Goal: Task Accomplishment & Management: Use online tool/utility

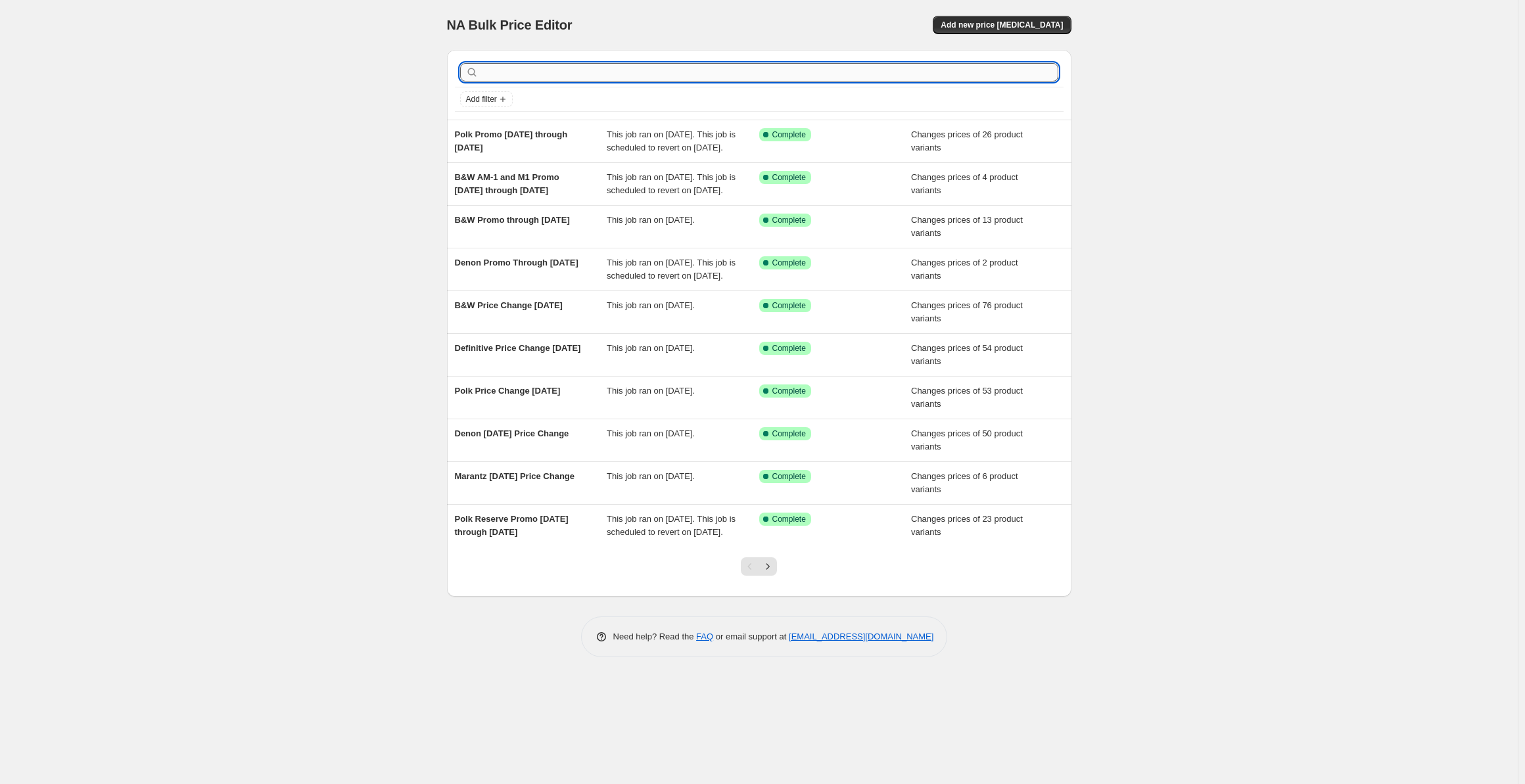
click at [528, 77] on input "text" at bounding box center [769, 72] width 577 height 19
type input "JBL"
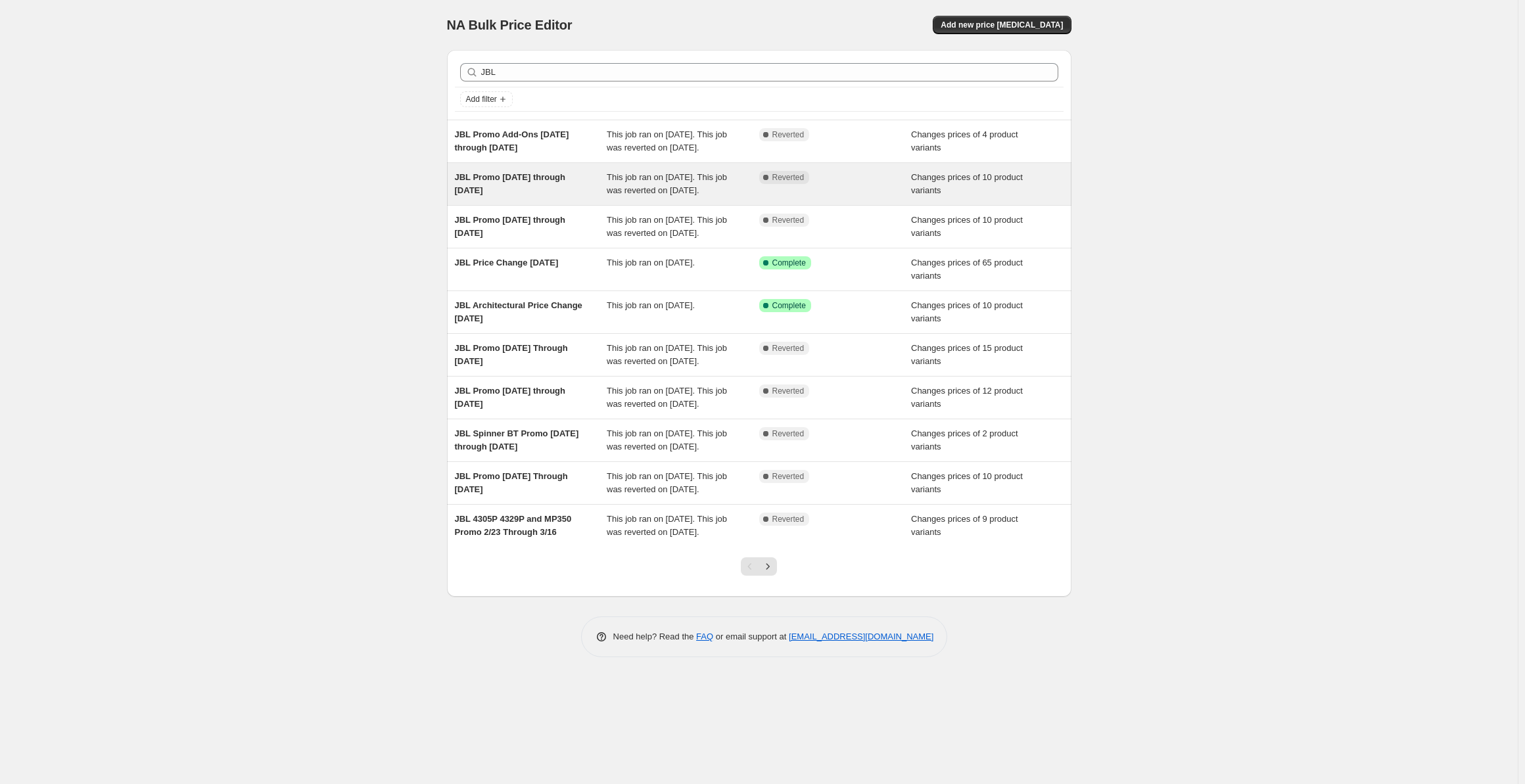
click at [635, 195] on span "This job ran on August 3, 2025. This job was reverted on August 18, 2025." at bounding box center [667, 184] width 121 height 23
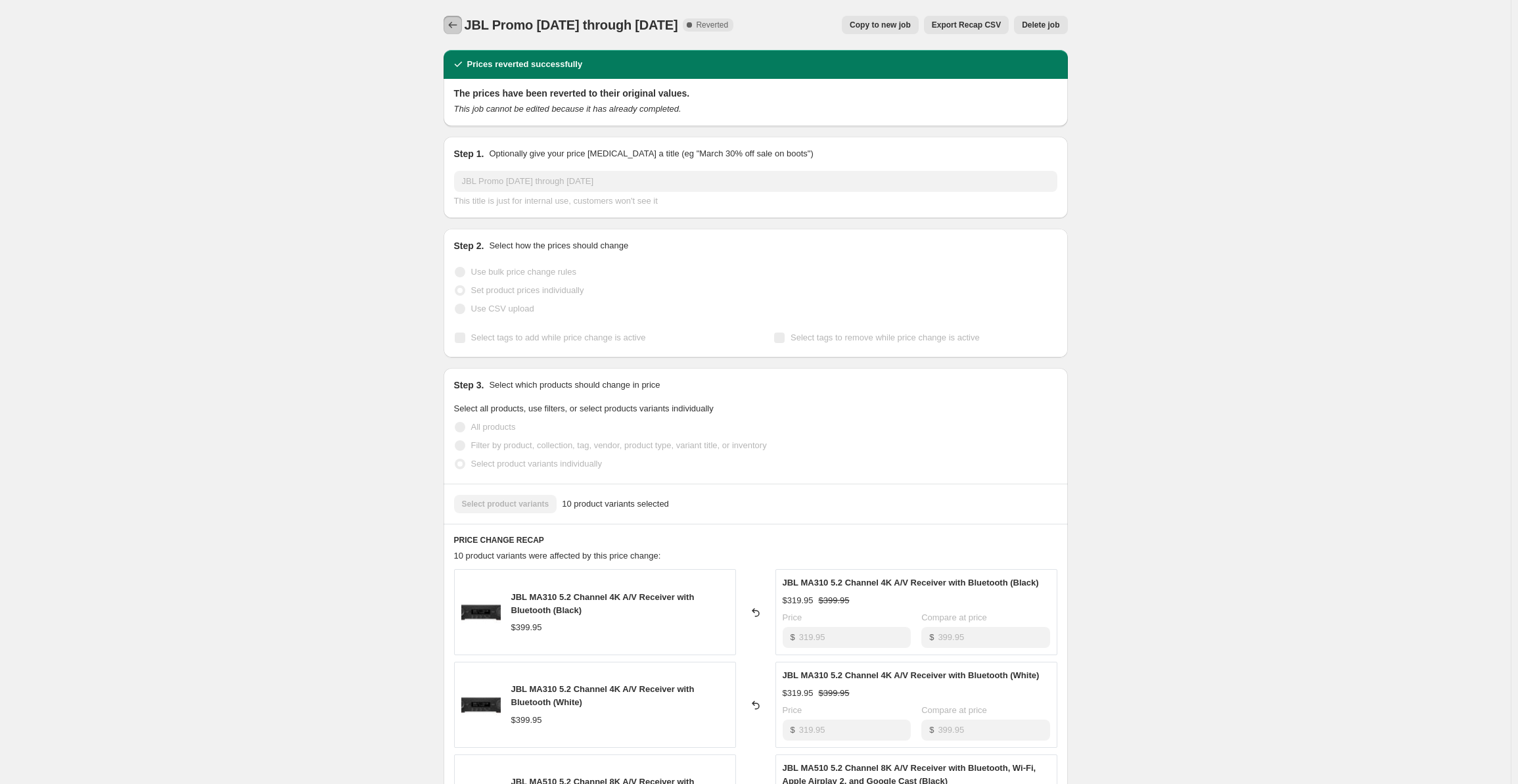
click at [456, 19] on icon "Price change jobs" at bounding box center [453, 25] width 13 height 13
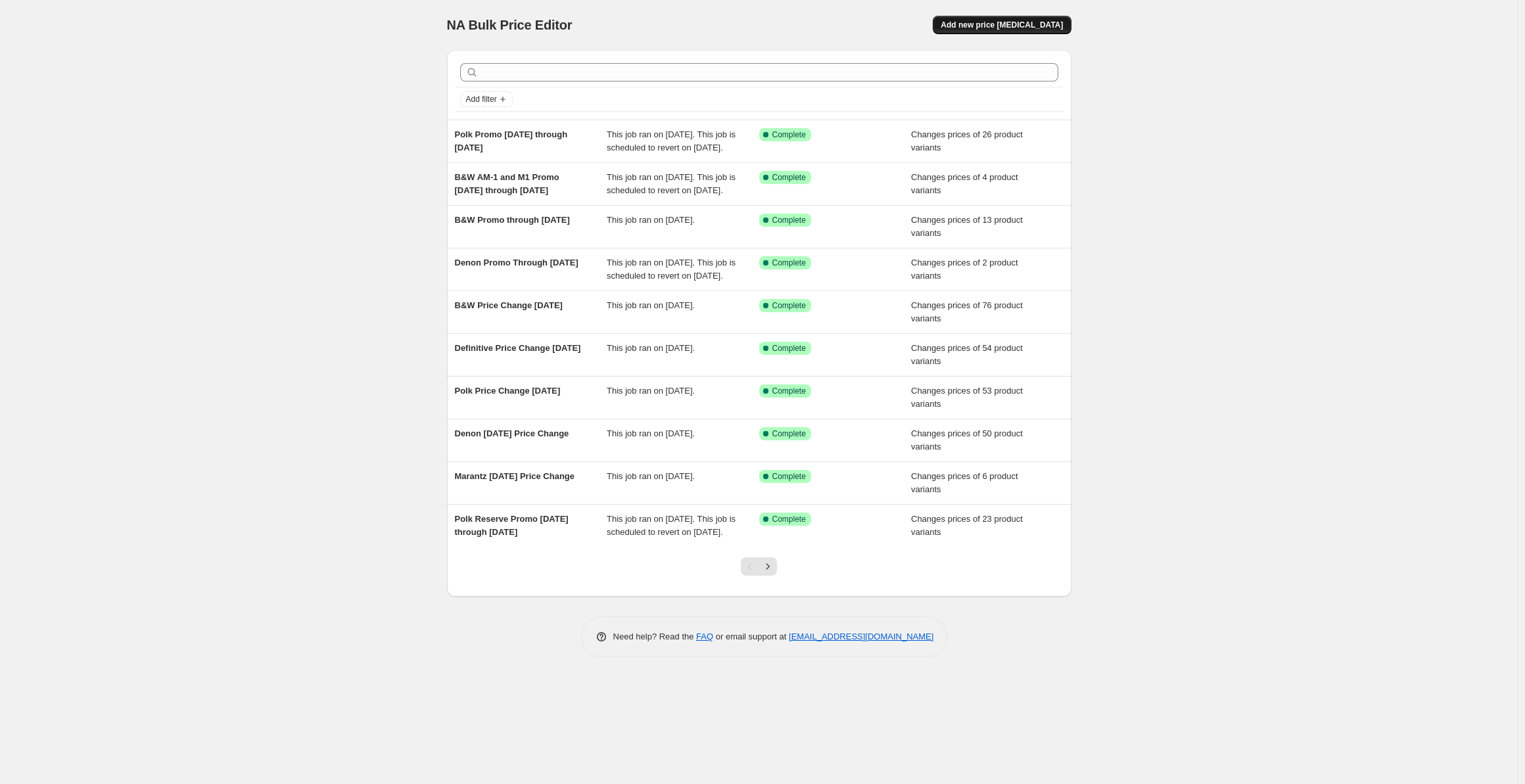
click at [976, 27] on span "Add new price change job" at bounding box center [1002, 24] width 123 height 10
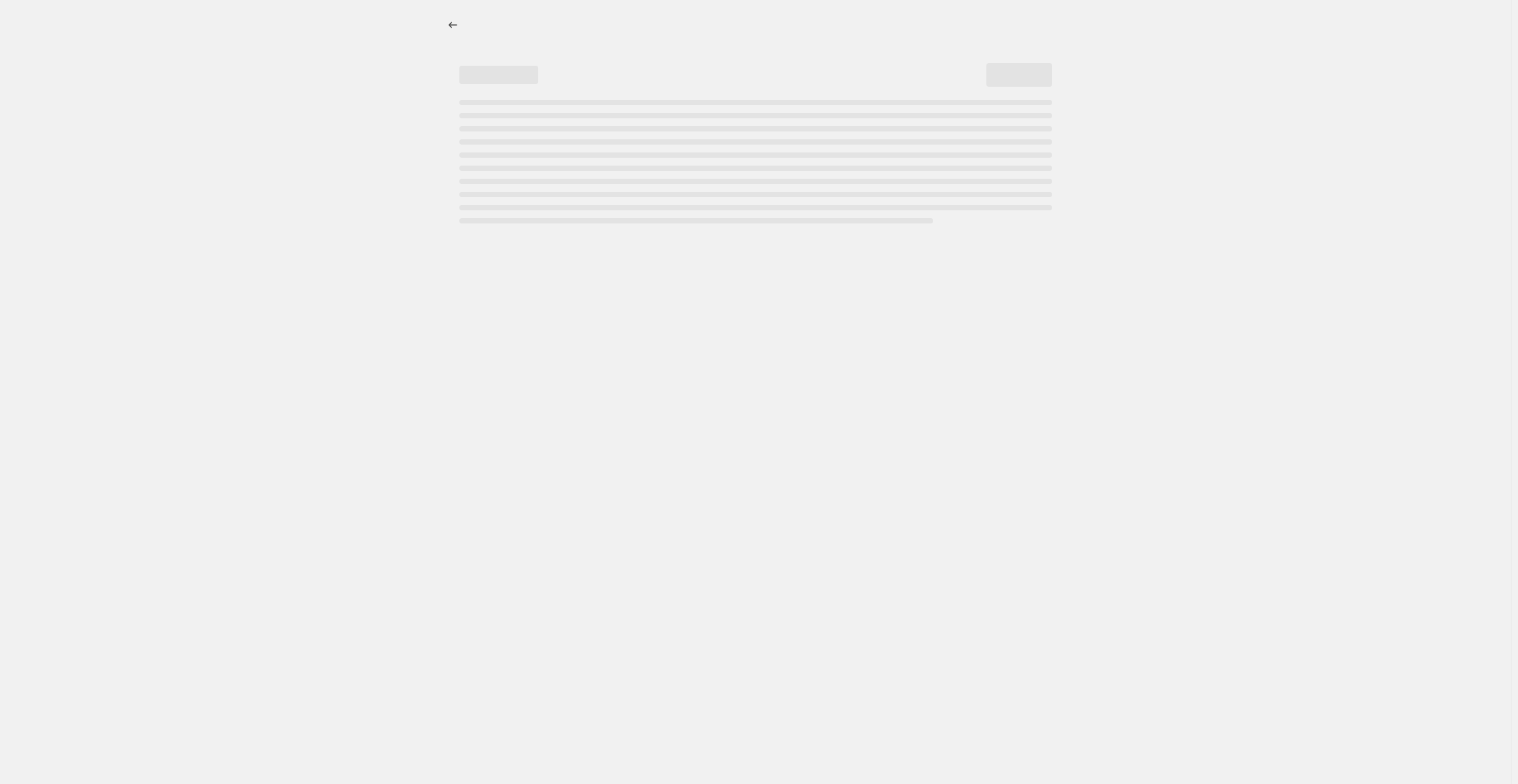
select select "percentage"
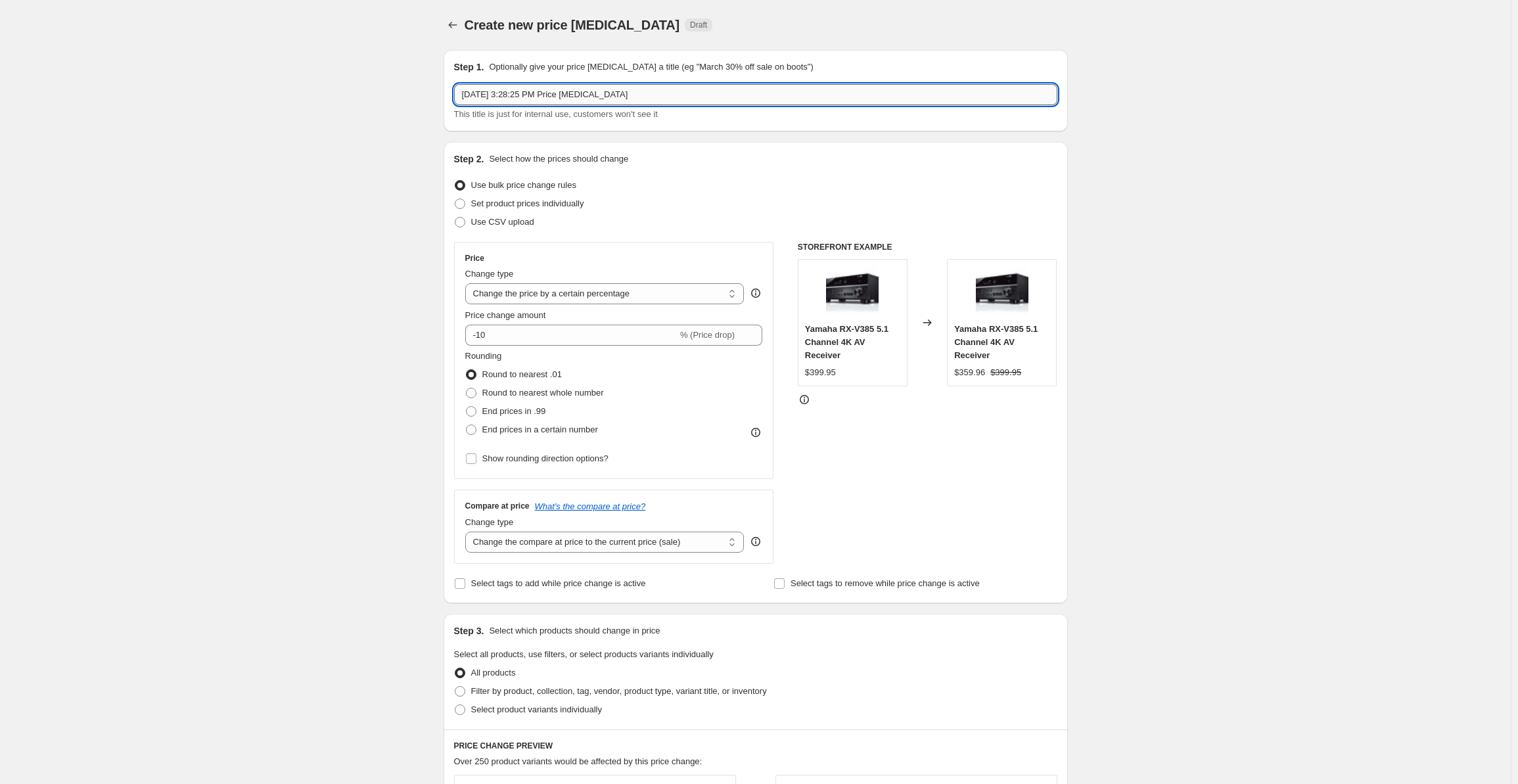
click at [558, 98] on input "Sep 5, 2025, 3:28:25 PM Price change job" at bounding box center [755, 95] width 603 height 21
drag, startPoint x: 637, startPoint y: 87, endPoint x: 441, endPoint y: 96, distance: 196.2
click at [441, 96] on div "Step 1. Optionally give your price change job a title (eg "March 30% off sale o…" at bounding box center [751, 644] width 635 height 1211
type input "JBL Promo 8-31-2025 Through 9-14-25"
click at [537, 199] on span "Set product prices individually" at bounding box center [528, 203] width 113 height 10
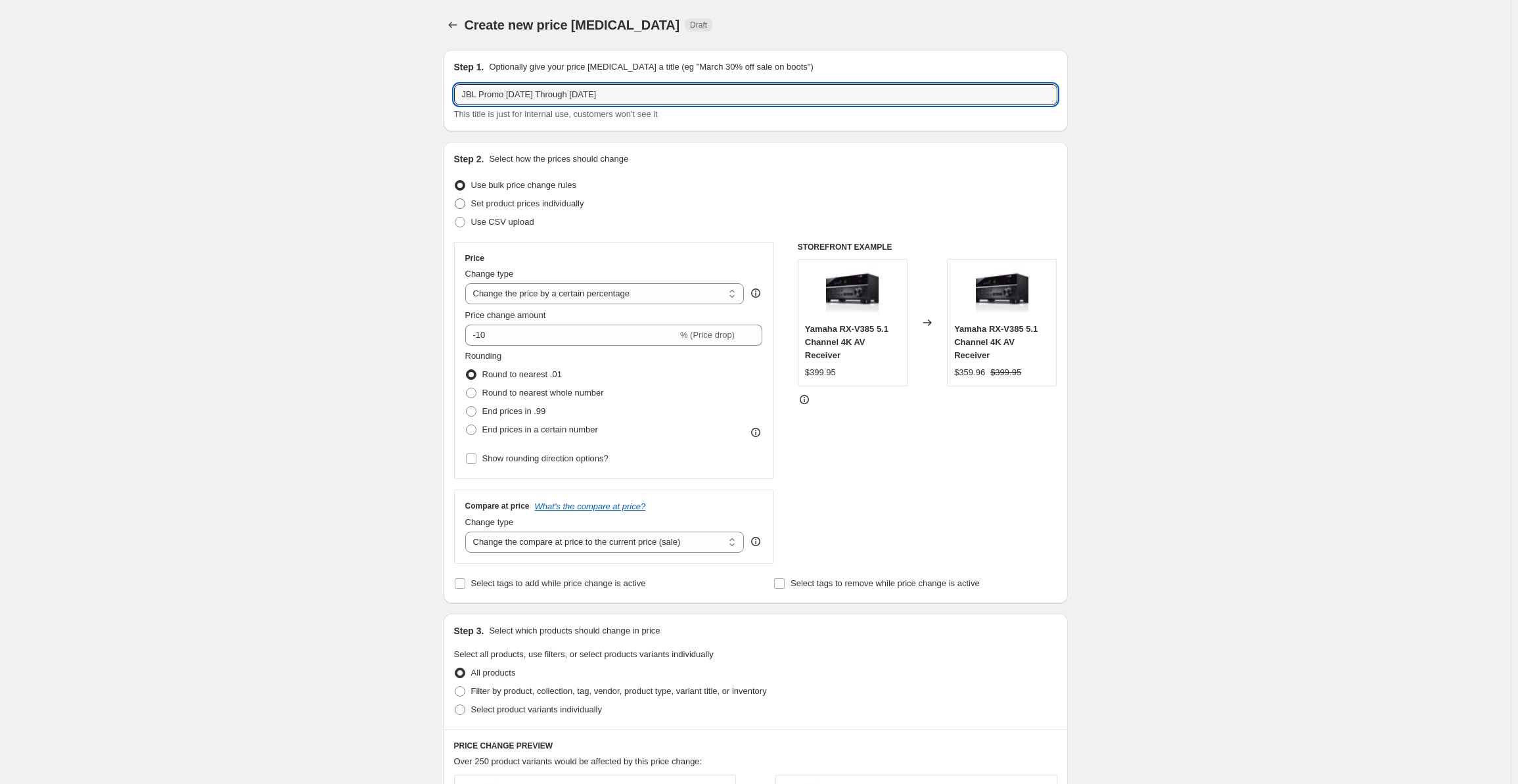
click at [456, 199] on input "Set product prices individually" at bounding box center [455, 199] width 1 height 1
radio input "true"
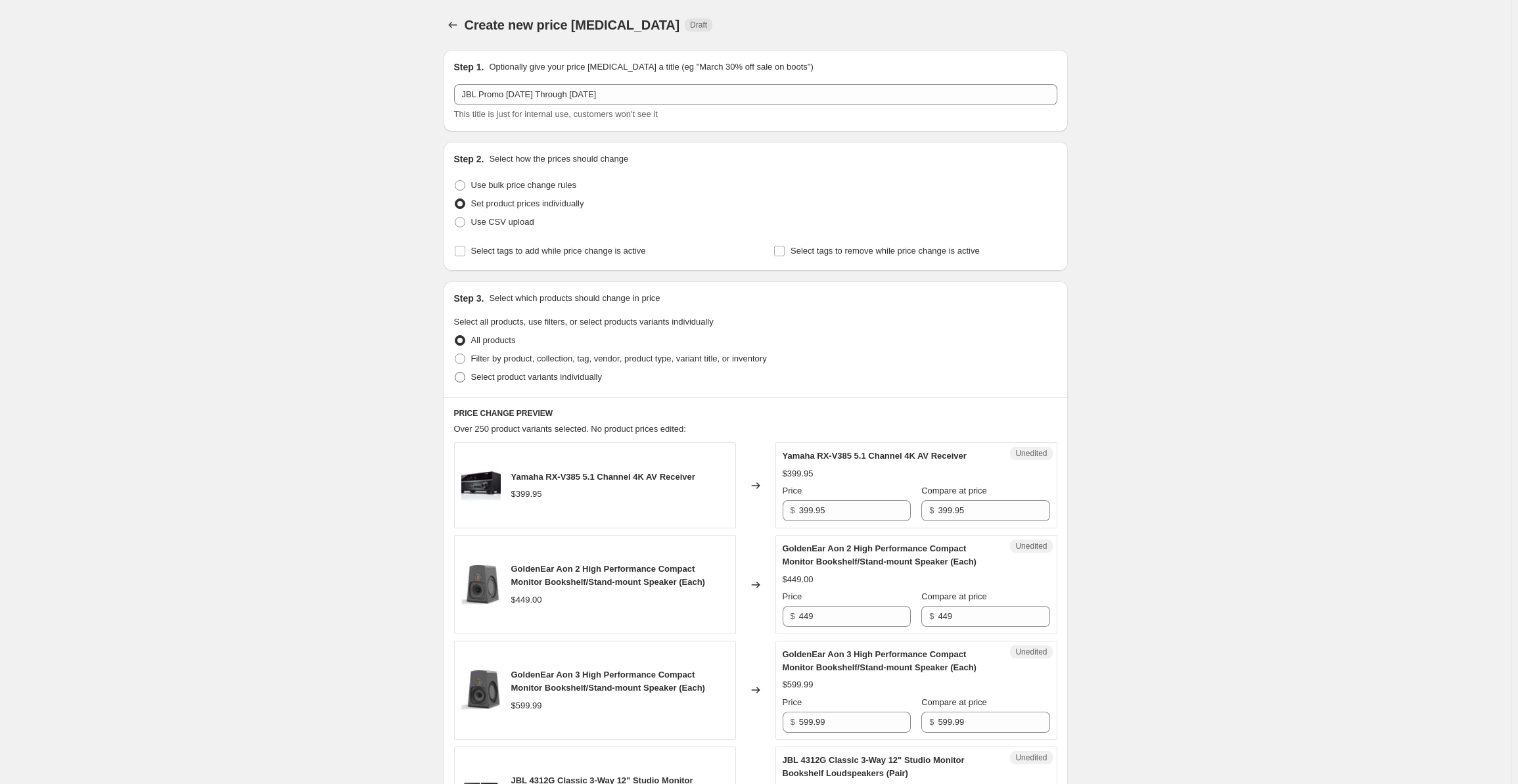
click at [512, 372] on span "Select product variants individually" at bounding box center [536, 377] width 131 height 10
click at [456, 372] on input "Select product variants individually" at bounding box center [455, 372] width 1 height 1
radio input "true"
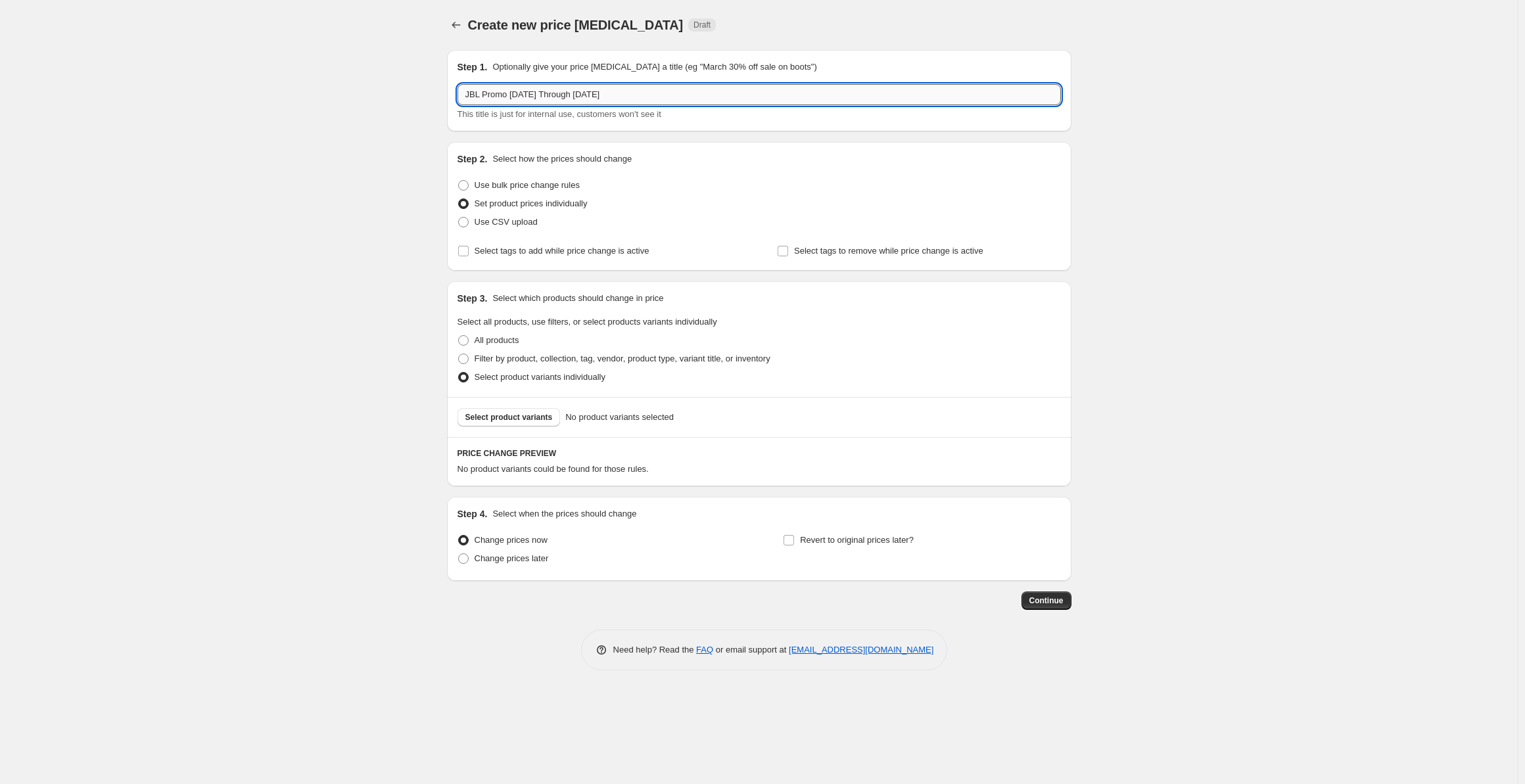
click at [560, 101] on input "JBL Promo 8-31-2025 Through 9-14-25" at bounding box center [759, 95] width 603 height 21
click at [510, 419] on span "Select product variants" at bounding box center [509, 417] width 87 height 10
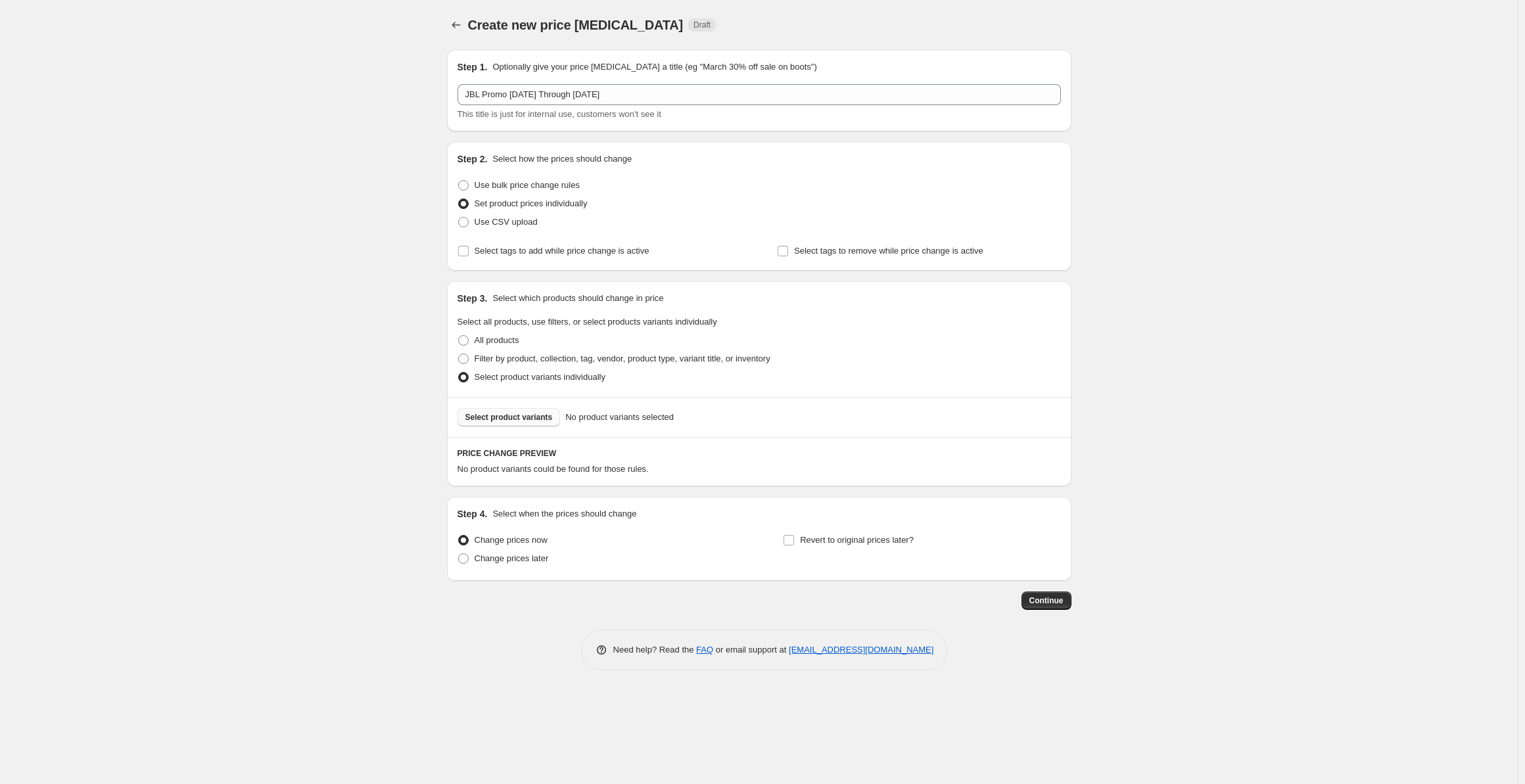
click at [515, 418] on span "Select product variants" at bounding box center [509, 417] width 87 height 10
click at [522, 421] on span "Select product variants" at bounding box center [509, 417] width 87 height 10
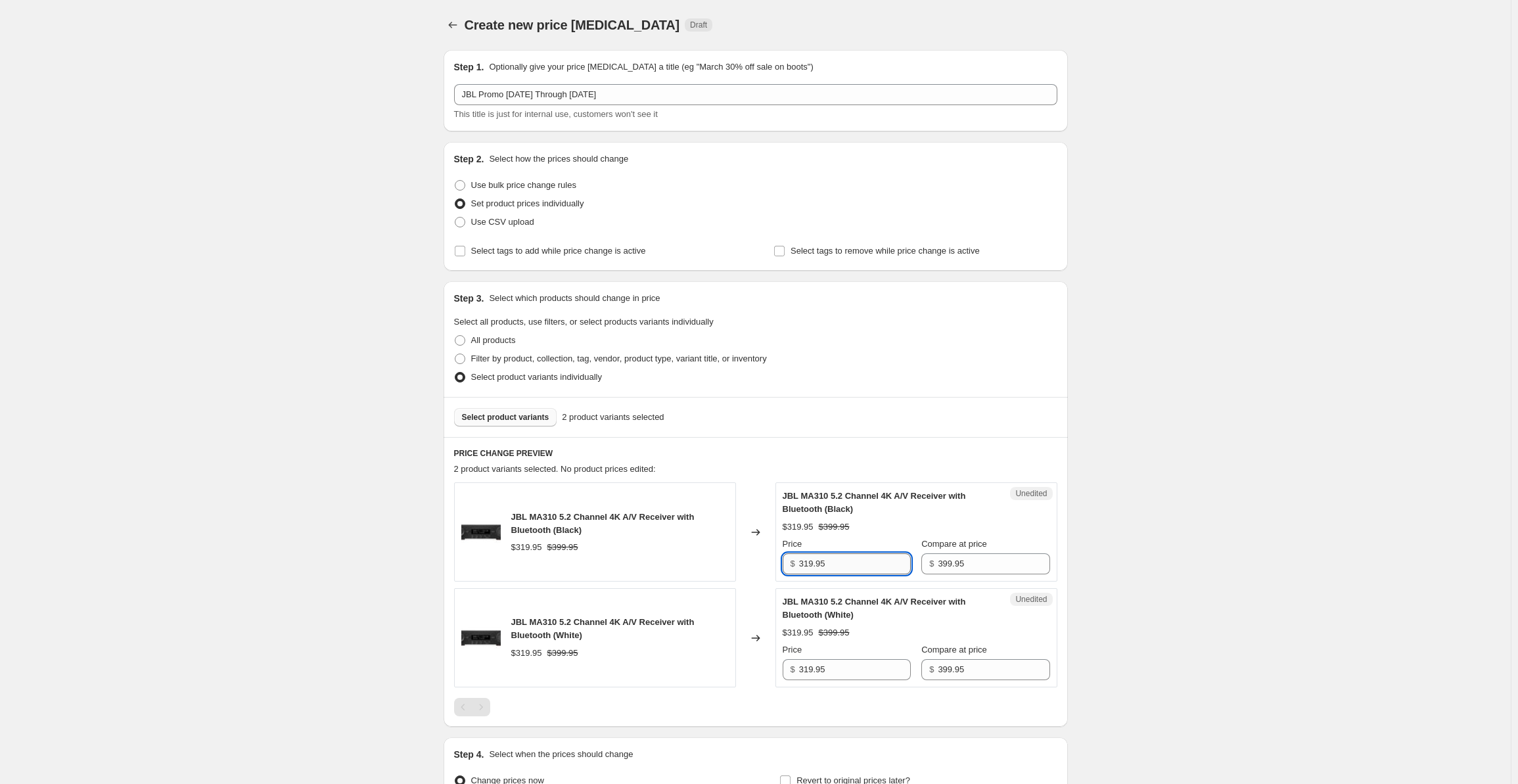
click at [835, 556] on input "319.95" at bounding box center [855, 563] width 111 height 21
drag, startPoint x: 852, startPoint y: 559, endPoint x: 799, endPoint y: 567, distance: 53.6
click at [799, 567] on div "$ 319.95" at bounding box center [847, 563] width 128 height 21
type input "299.95"
click at [842, 668] on input "319.95" at bounding box center [855, 669] width 111 height 21
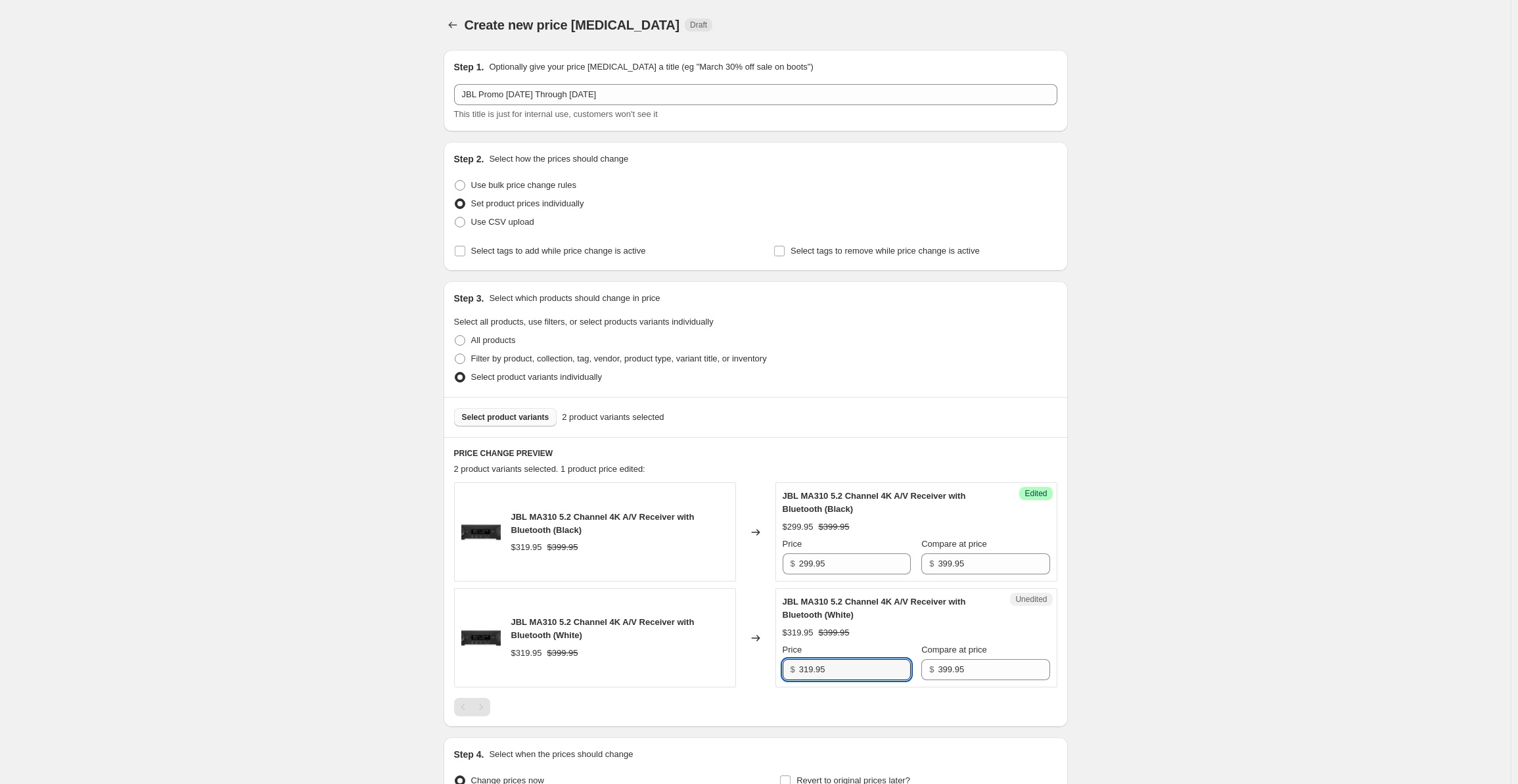
drag, startPoint x: 854, startPoint y: 668, endPoint x: 799, endPoint y: 668, distance: 55.0
click at [799, 668] on div "$ 319.95" at bounding box center [847, 669] width 128 height 21
type input "299.95"
click at [269, 546] on div "Create new price change job. This page is ready Create new price change job Dra…" at bounding box center [755, 465] width 1511 height 931
click at [533, 418] on span "Select product variants" at bounding box center [506, 417] width 87 height 10
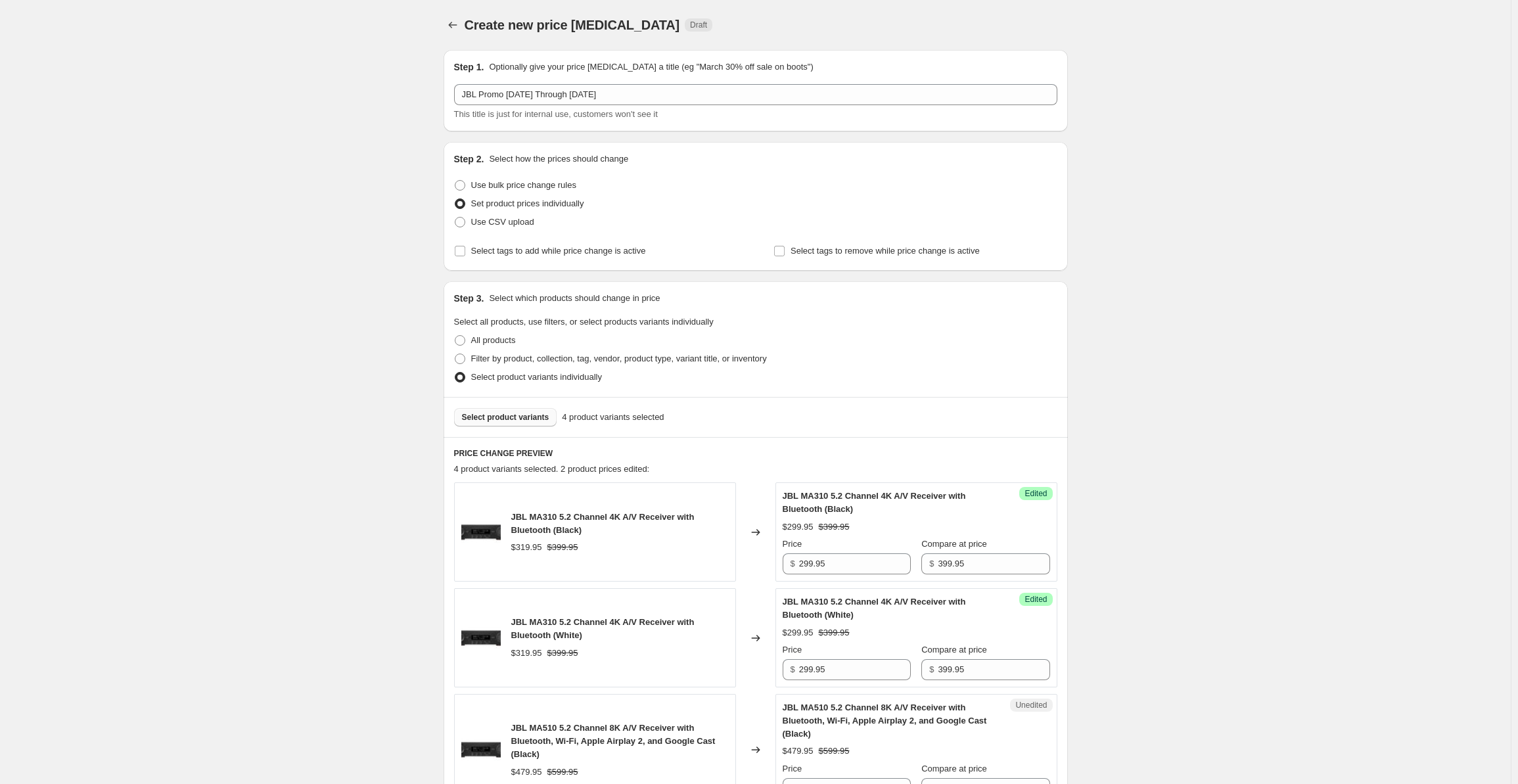
scroll to position [381, 0]
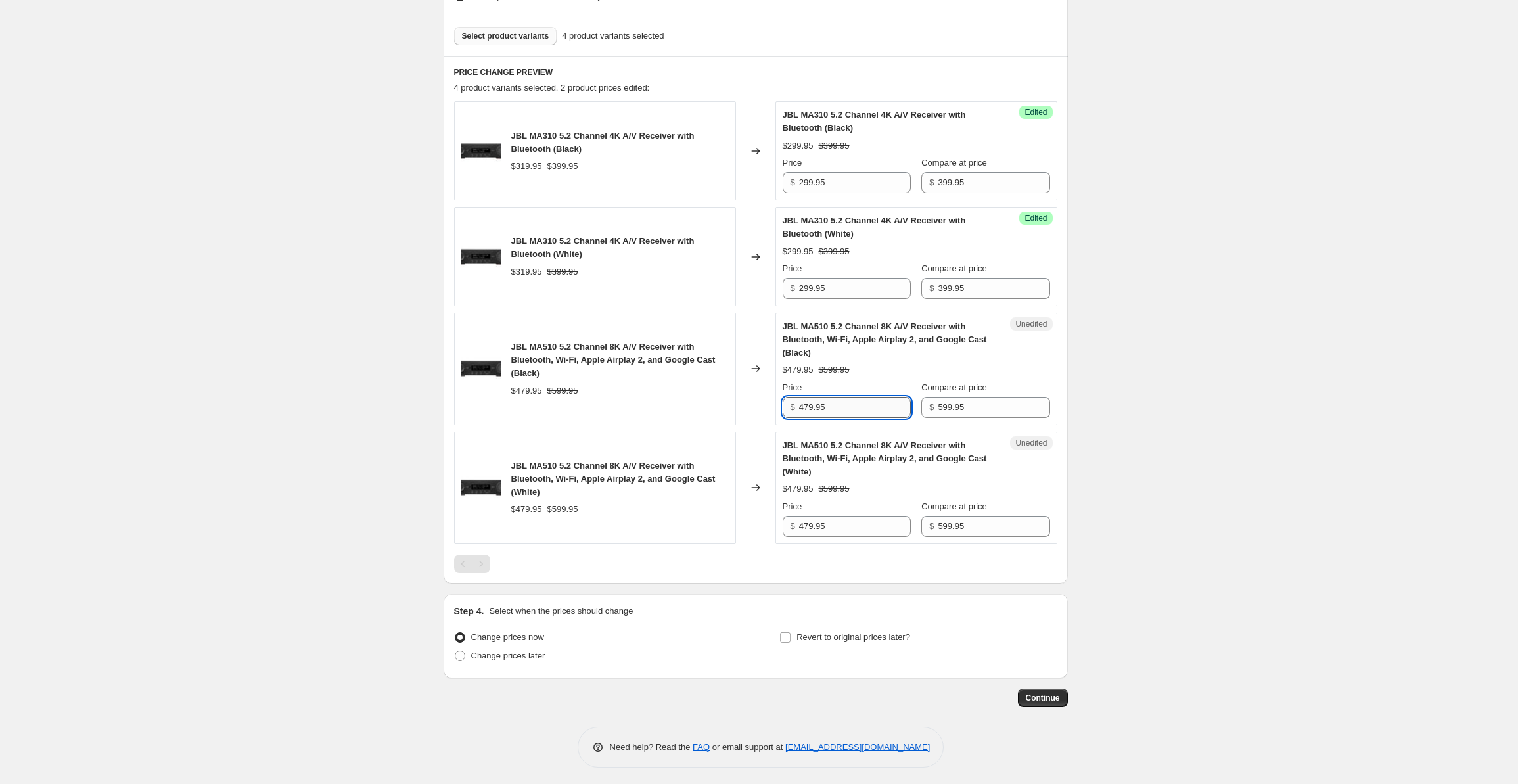
click at [828, 409] on input "479.95" at bounding box center [855, 407] width 111 height 21
drag, startPoint x: 836, startPoint y: 409, endPoint x: 776, endPoint y: 405, distance: 60.1
click at [776, 405] on div "JBL MA510 5.2 Channel 8K A/V Receiver with Bluetooth, Wi-Fi, Apple Airplay 2, a…" at bounding box center [755, 368] width 603 height 112
type input "429.95"
click at [839, 521] on input "479.95" at bounding box center [855, 526] width 111 height 21
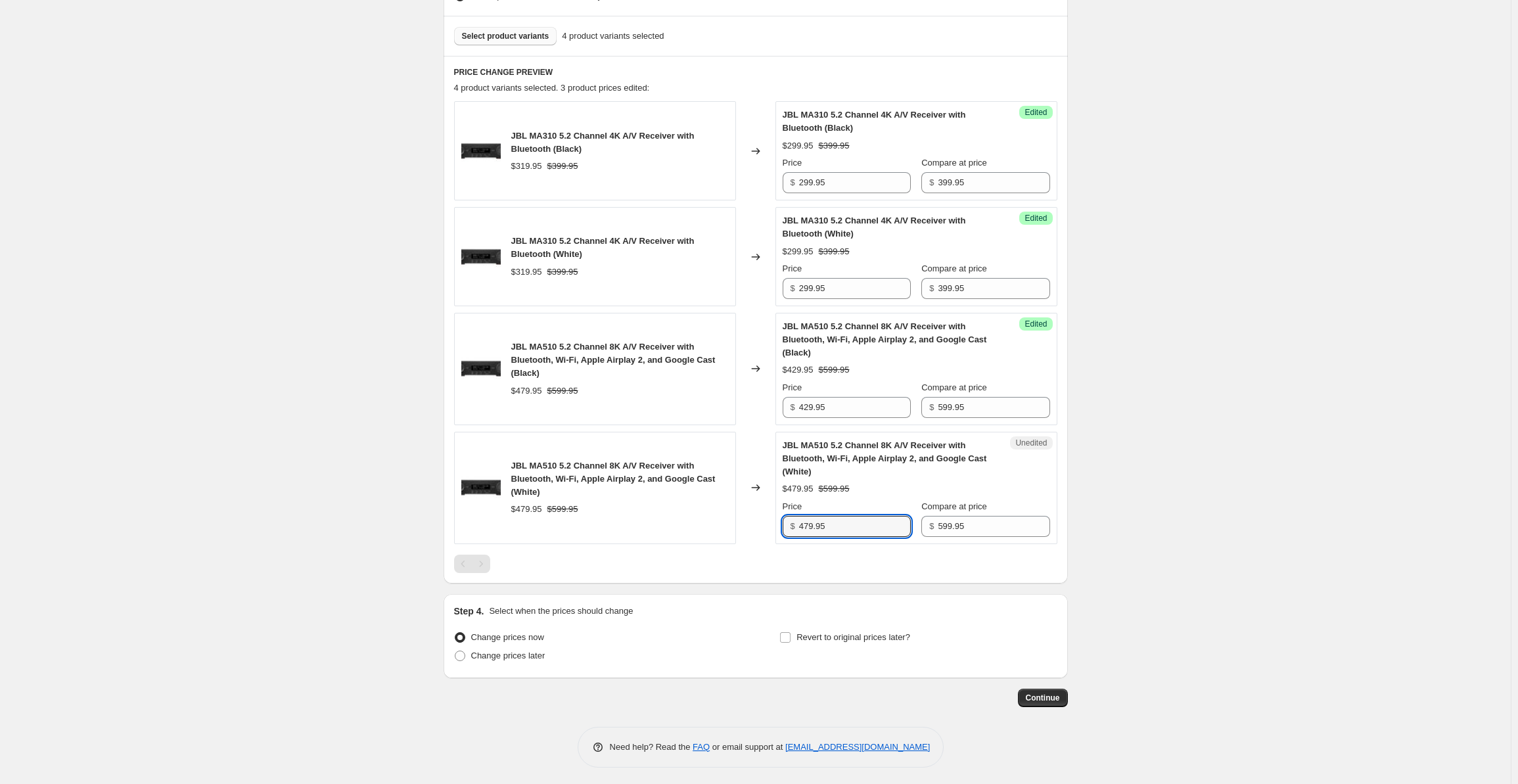
drag, startPoint x: 843, startPoint y: 524, endPoint x: 772, endPoint y: 522, distance: 71.0
click at [772, 522] on div "JBL MA510 5.2 Channel 8K A/V Receiver with Bluetooth, Wi-Fi, Apple Airplay 2, a…" at bounding box center [755, 487] width 603 height 112
type input "429.95"
click at [518, 42] on button "Select product variants" at bounding box center [505, 36] width 103 height 19
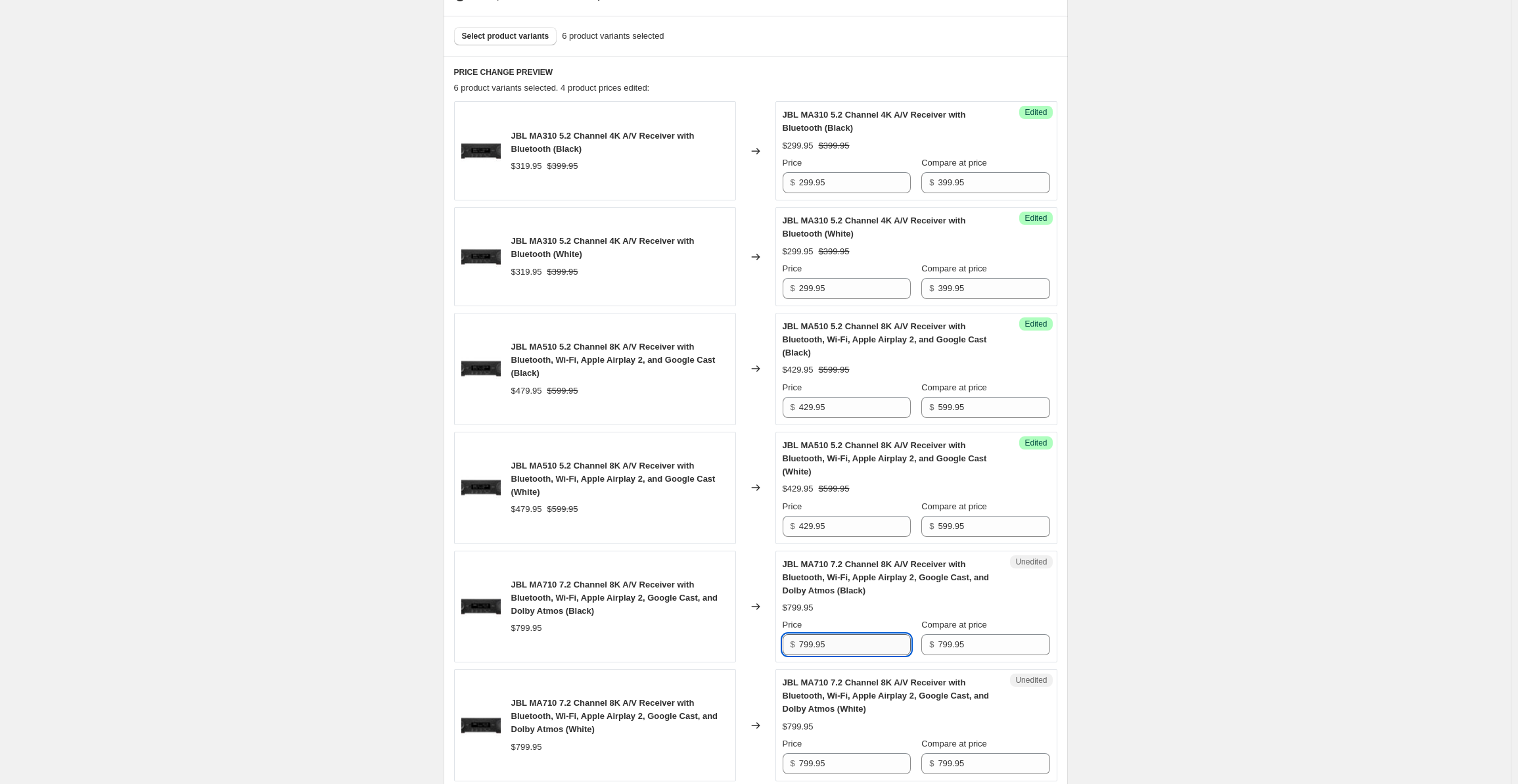
click at [853, 643] on input "799.95" at bounding box center [855, 645] width 111 height 21
drag, startPoint x: 859, startPoint y: 643, endPoint x: 778, endPoint y: 643, distance: 81.0
click at [778, 643] on div "Unedited JBL MA710 7.2 Channel 8K A/V Receiver with Bluetooth, Wi-Fi, Apple Air…" at bounding box center [917, 607] width 282 height 112
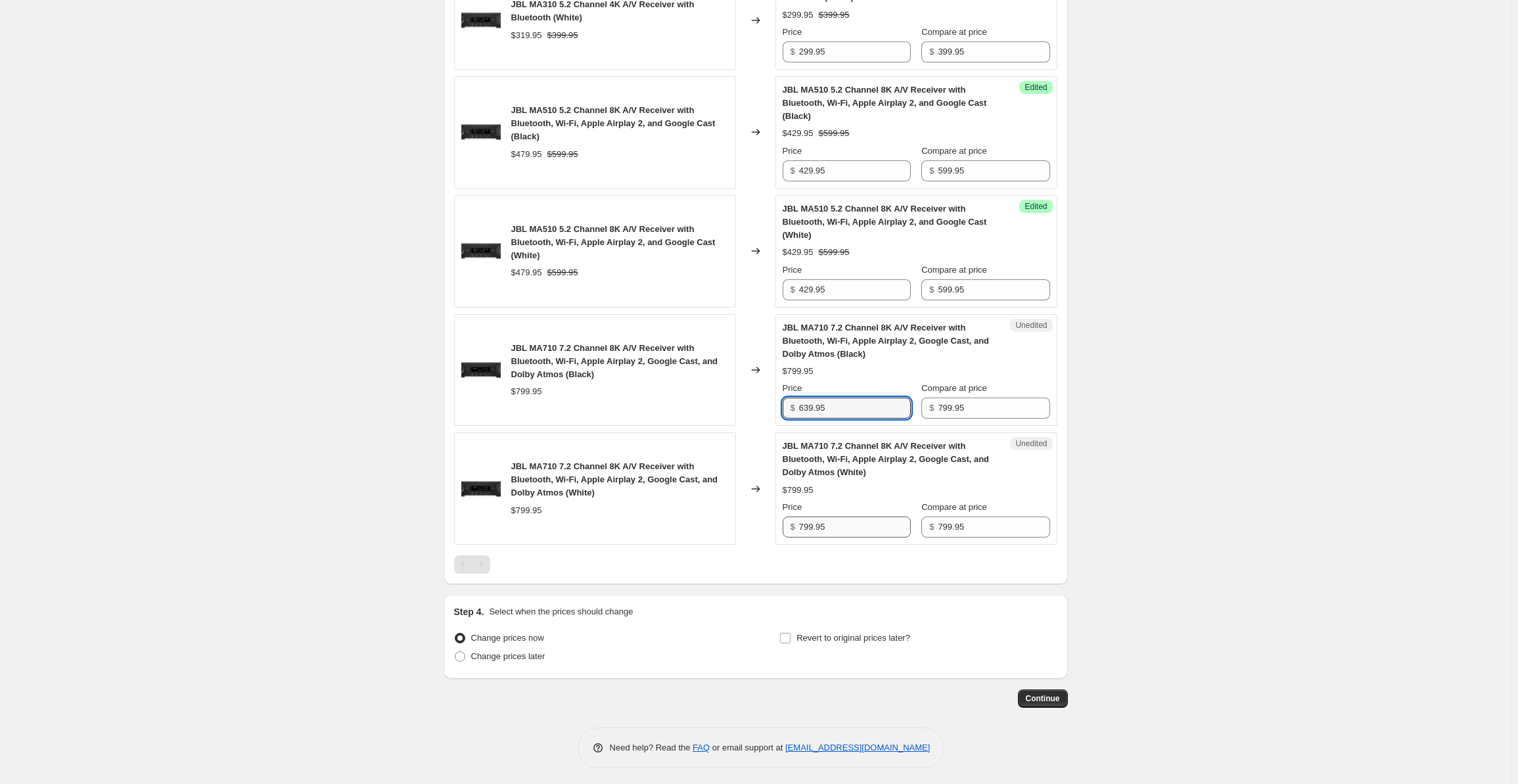
type input "639.95"
drag, startPoint x: 846, startPoint y: 528, endPoint x: 766, endPoint y: 533, distance: 80.2
click at [766, 533] on div "JBL MA710 7.2 Channel 8K A/V Receiver with Bluetooth, Wi-Fi, Apple Airplay 2, G…" at bounding box center [755, 488] width 603 height 112
type input "639.95"
click at [358, 447] on div "Create new price change job. This page is ready Create new price change job Dra…" at bounding box center [755, 84] width 1511 height 1406
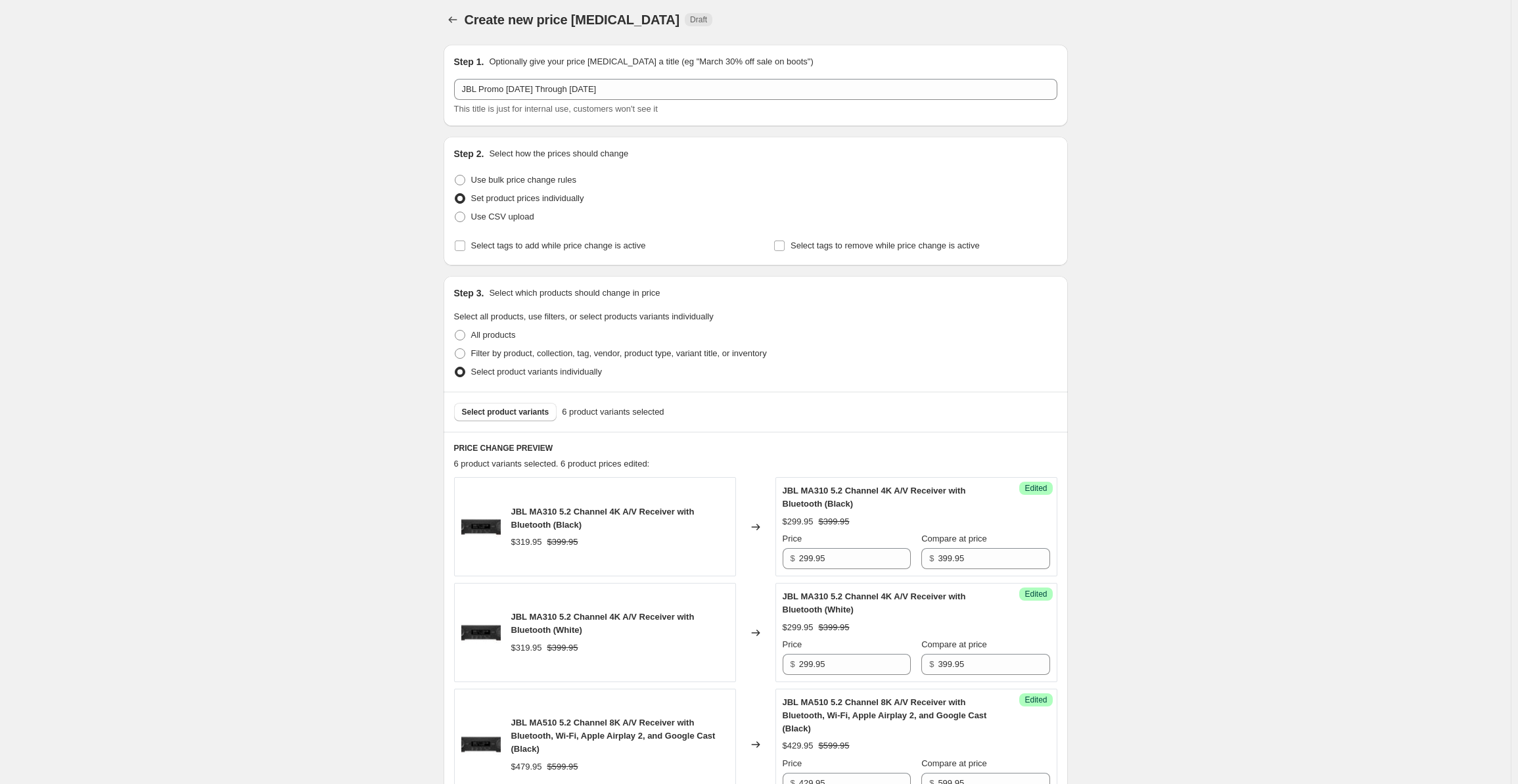
scroll to position [0, 0]
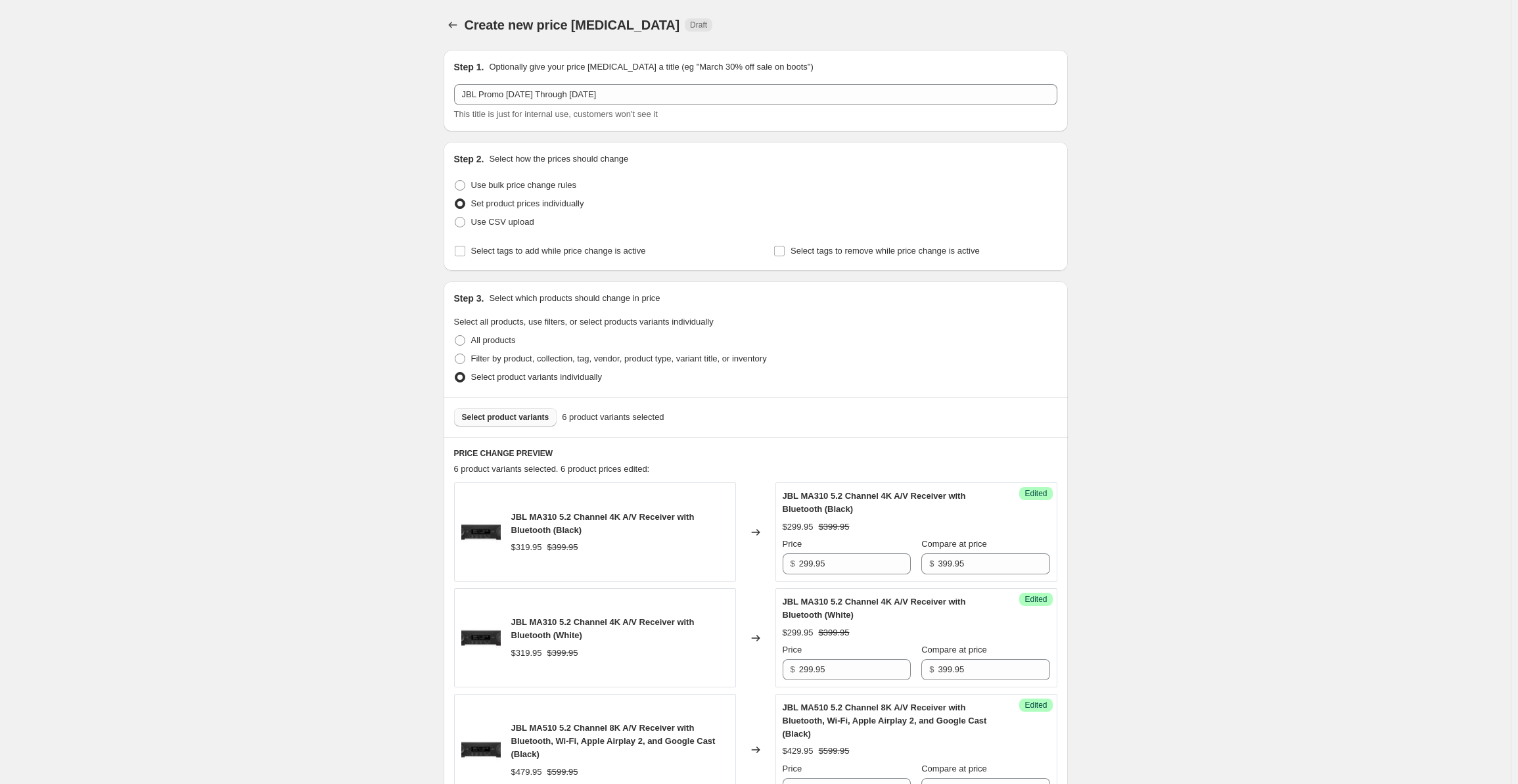
click at [492, 417] on span "Select product variants" at bounding box center [506, 417] width 87 height 10
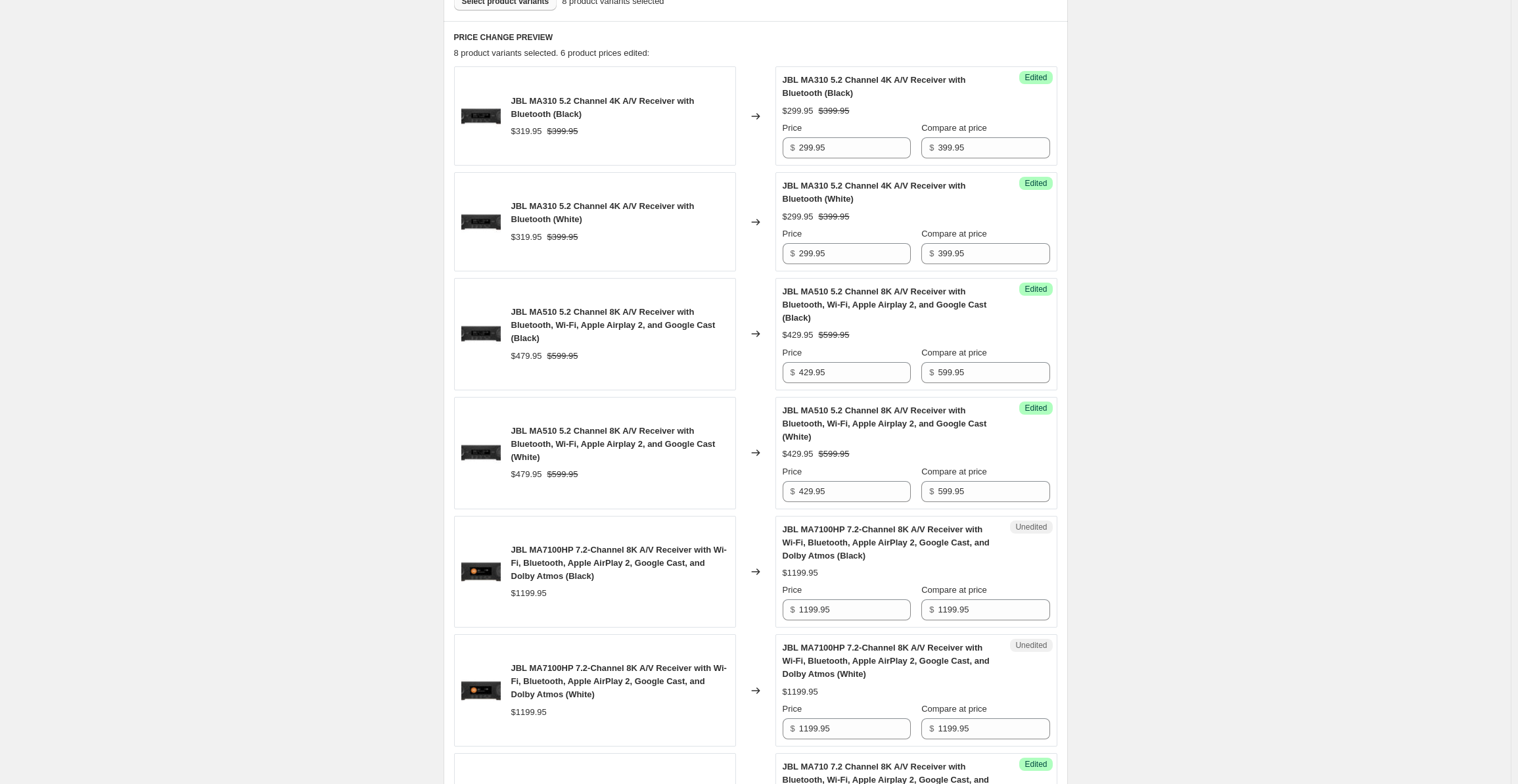
scroll to position [832, 0]
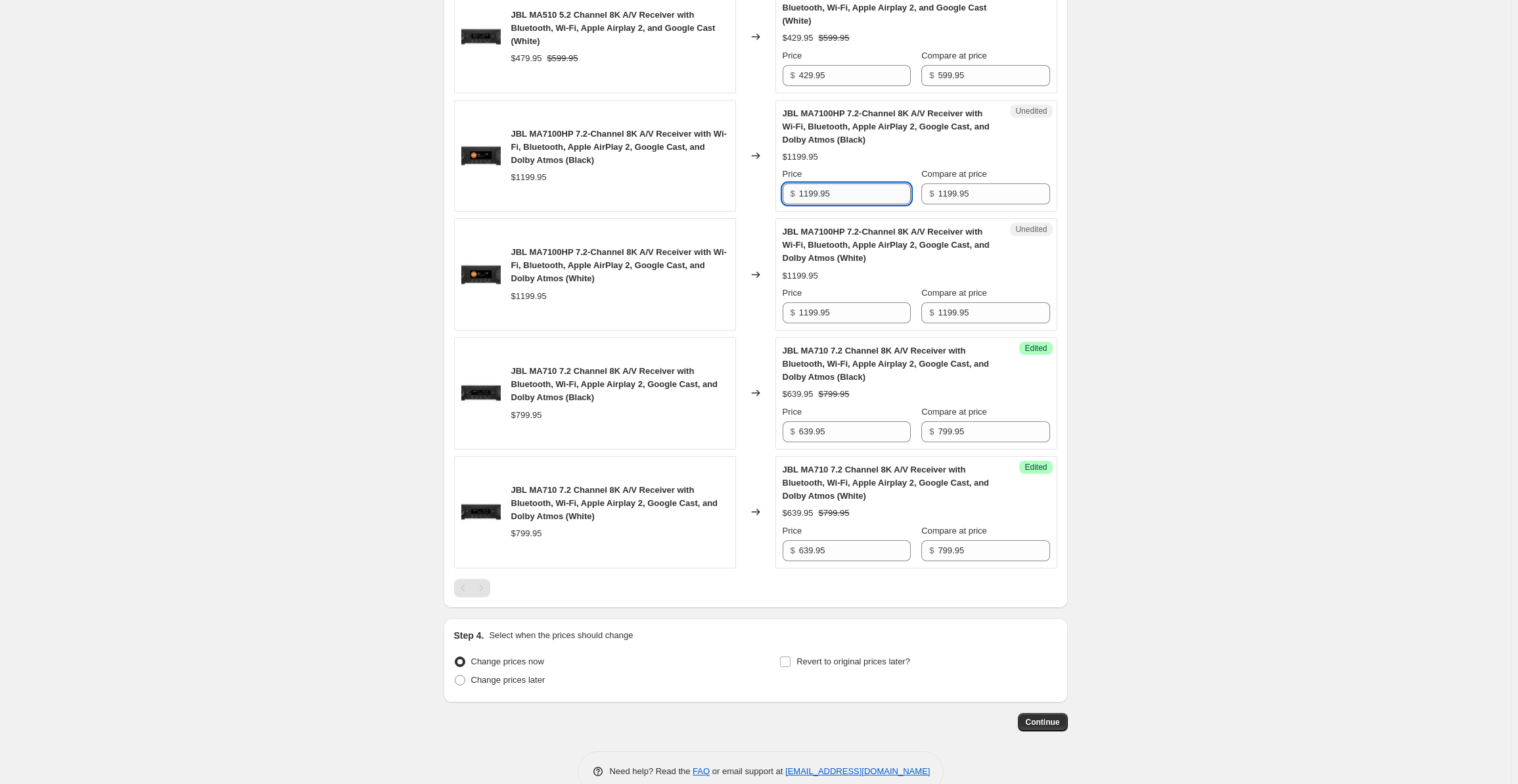
click at [846, 187] on input "1199.95" at bounding box center [855, 194] width 111 height 21
drag, startPoint x: 858, startPoint y: 185, endPoint x: 804, endPoint y: 185, distance: 54.0
click at [804, 185] on input "1199.95" at bounding box center [855, 194] width 111 height 21
type input "959.95"
click at [842, 296] on div "Price $ 1199.95" at bounding box center [847, 305] width 128 height 37
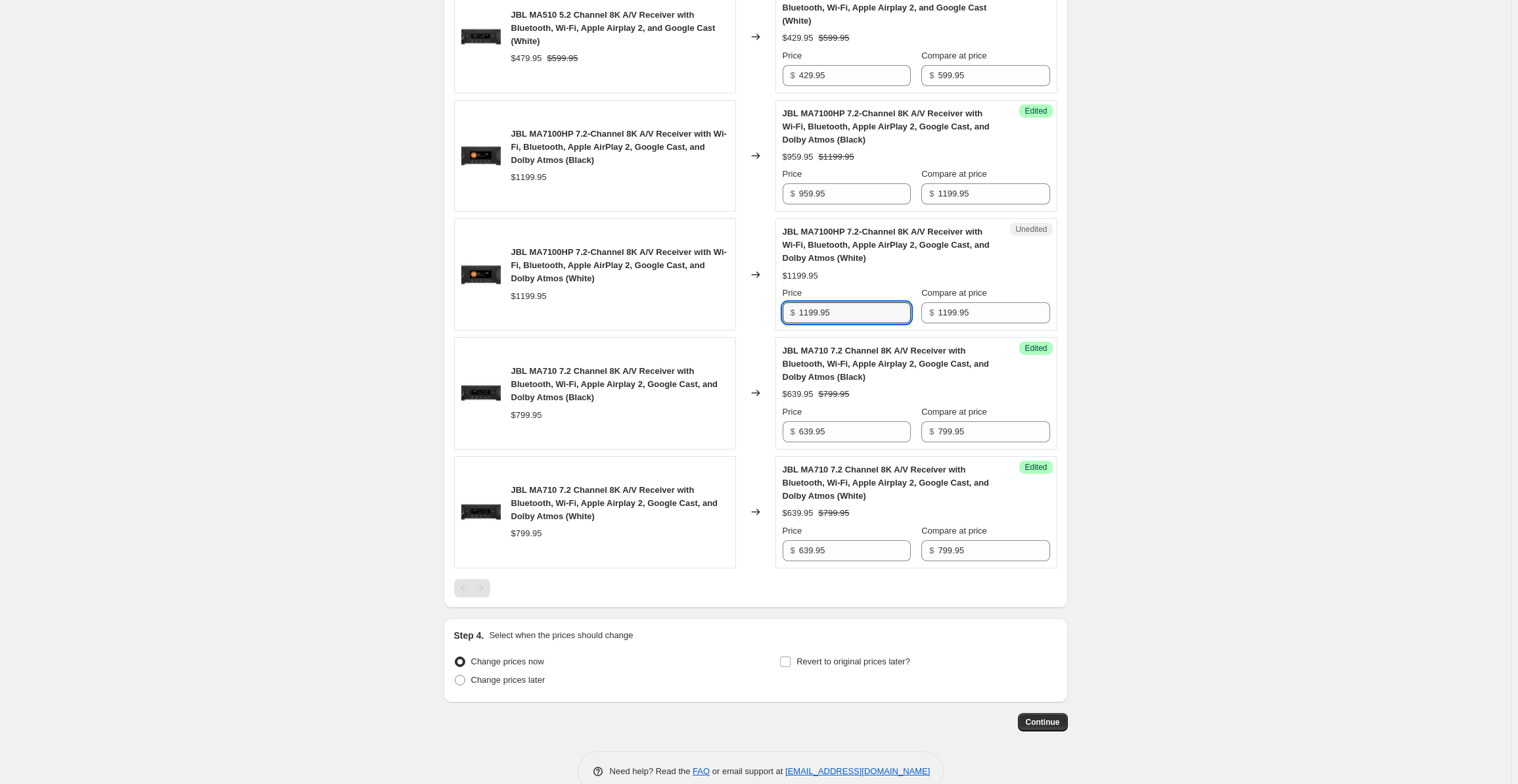
drag, startPoint x: 861, startPoint y: 304, endPoint x: 782, endPoint y: 310, distance: 79.2
click at [782, 310] on div "Unedited JBL MA7100HP 7.2-Channel 8K A/V Receiver with Wi-Fi, Bluetooth, Apple …" at bounding box center [917, 274] width 282 height 112
type input "959.95"
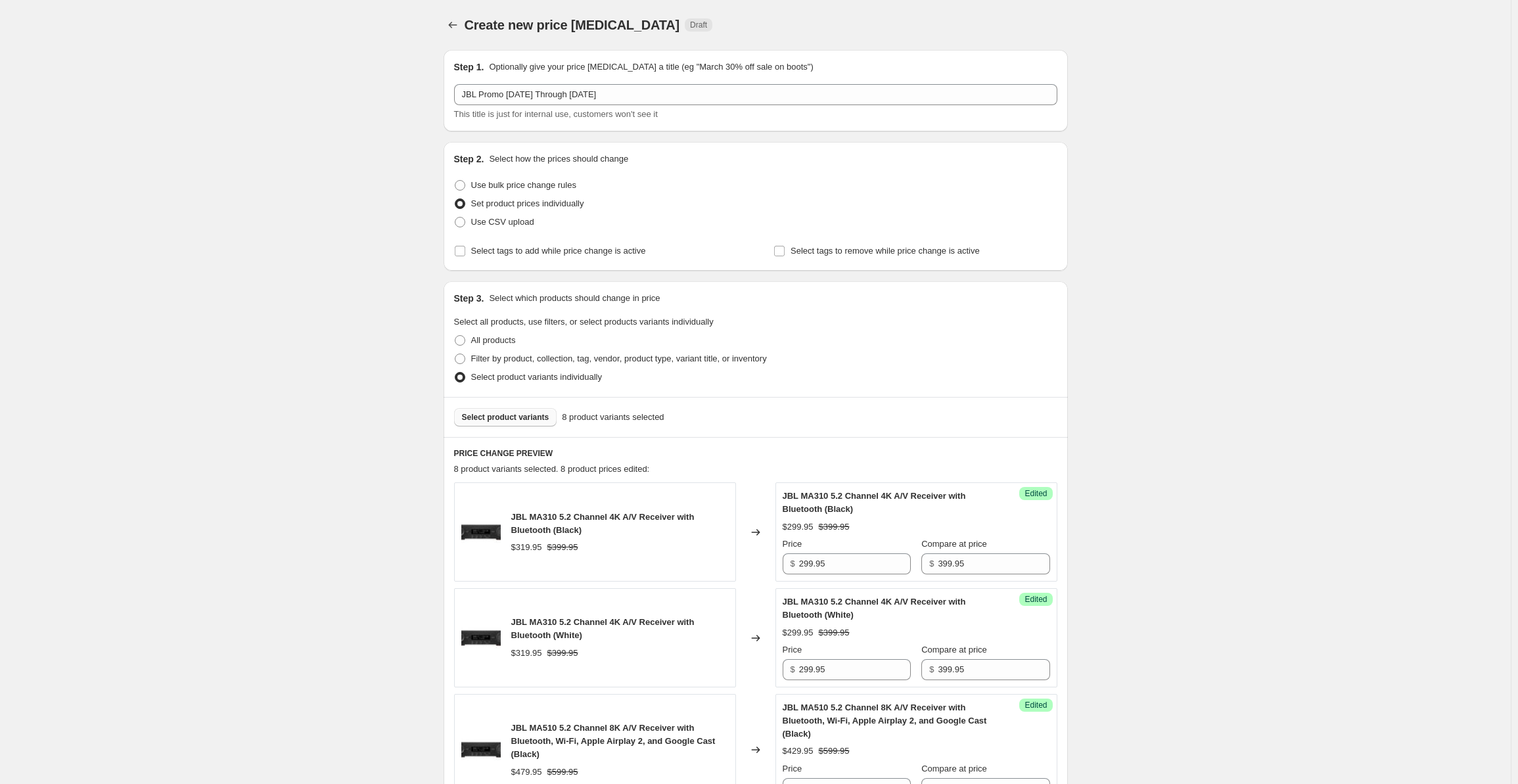
click at [506, 406] on div "Select product variants 8 product variants selected" at bounding box center [755, 417] width 624 height 40
click at [505, 415] on span "Select product variants" at bounding box center [506, 417] width 87 height 10
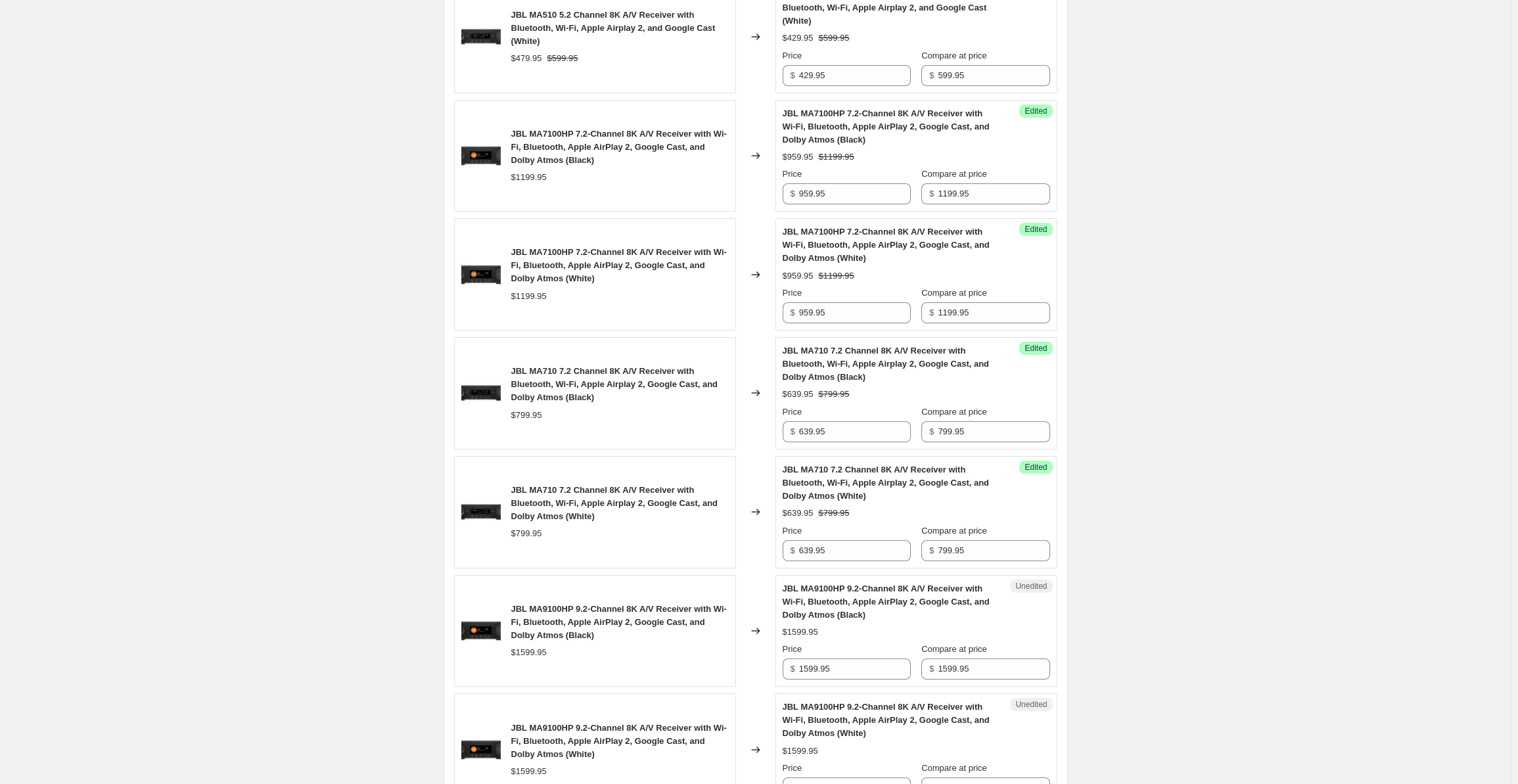
scroll to position [1091, 0]
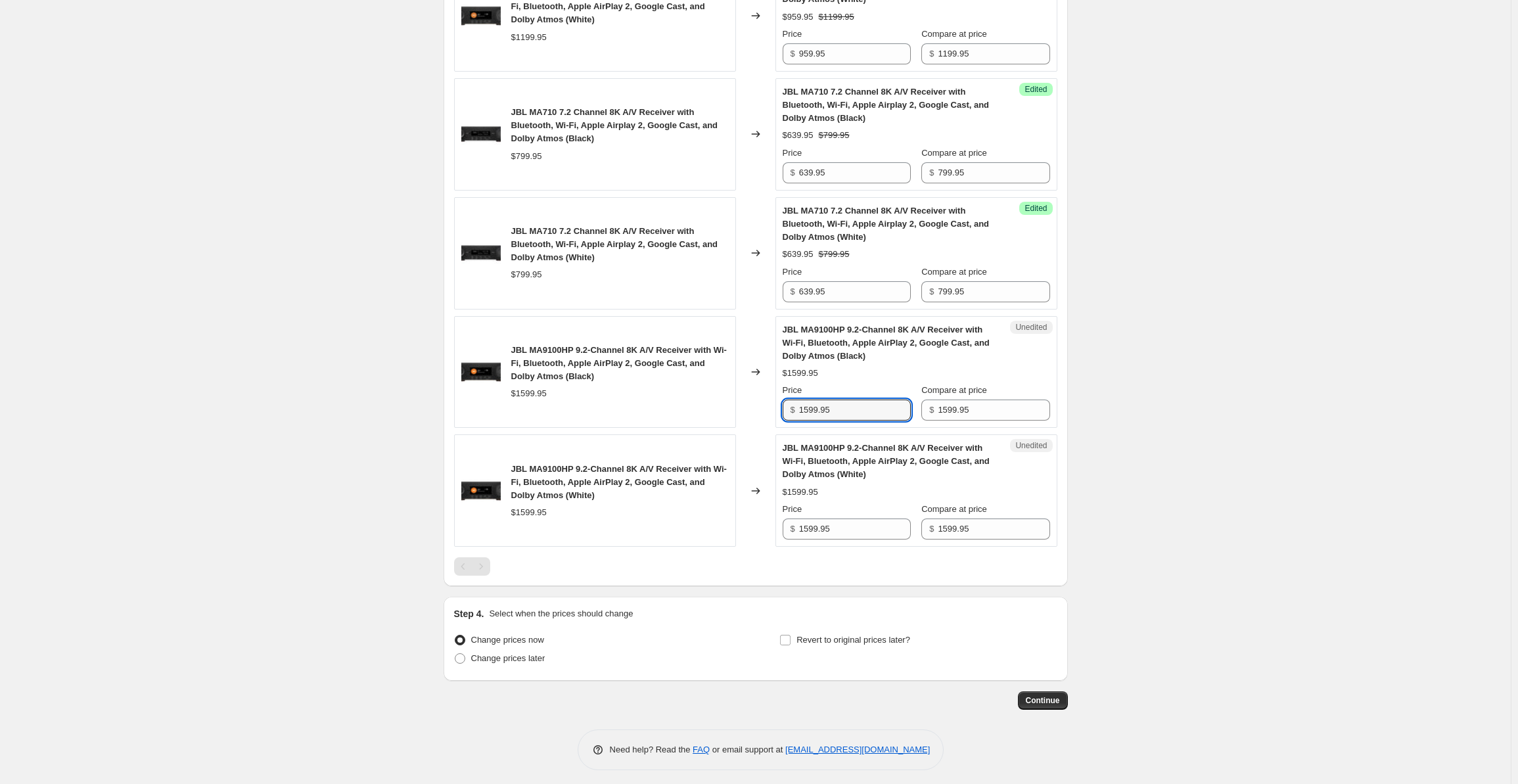
drag, startPoint x: 842, startPoint y: 406, endPoint x: 791, endPoint y: 405, distance: 51.0
click at [791, 405] on div "$ 1599.95" at bounding box center [847, 410] width 128 height 21
type input "1279.95"
click at [849, 519] on input "1599.95" at bounding box center [855, 529] width 111 height 21
drag, startPoint x: 854, startPoint y: 526, endPoint x: 759, endPoint y: 521, distance: 95.1
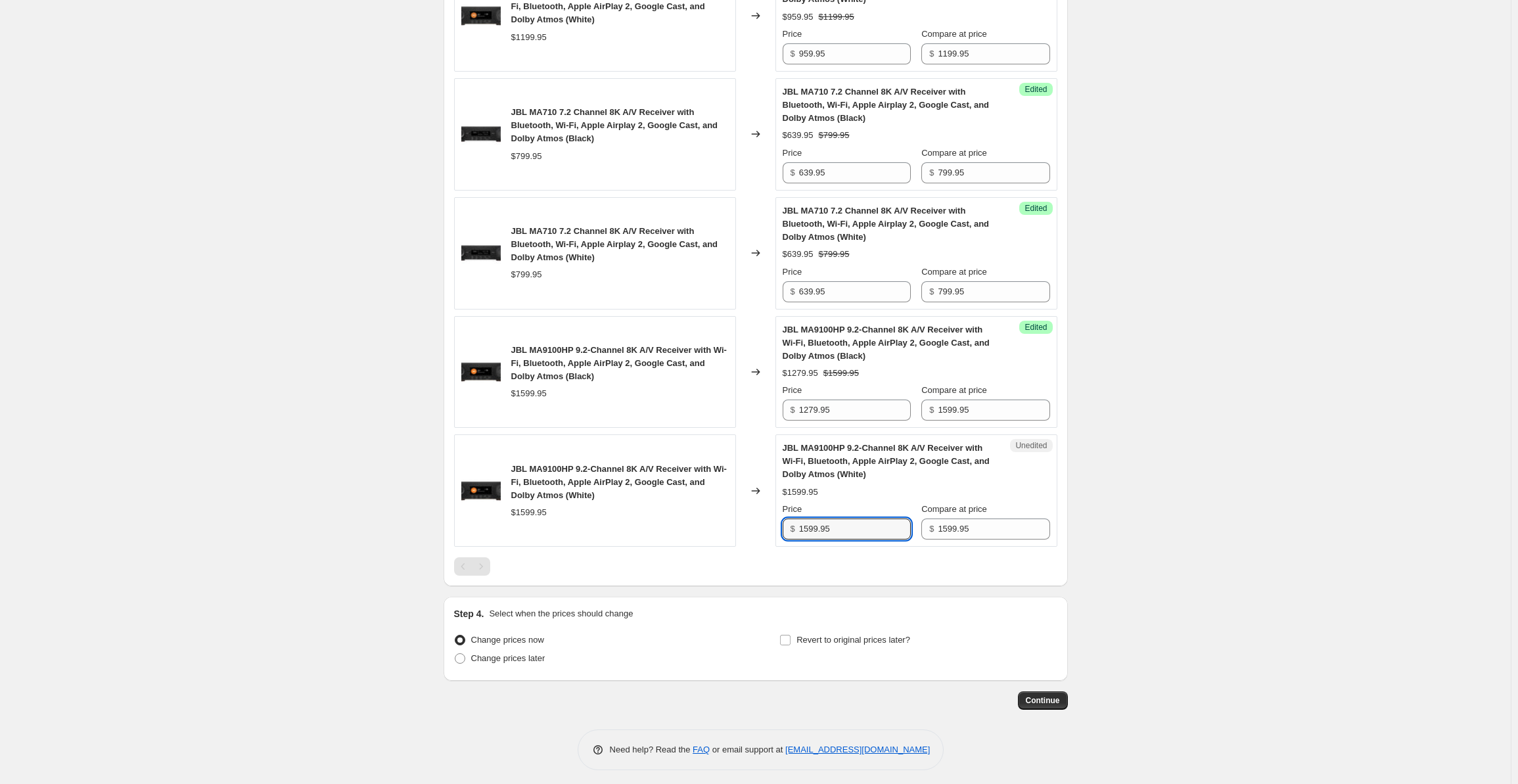
click at [759, 521] on div "JBL MA9100HP 9.2-Channel 8K A/V Receiver with Wi-Fi, Bluetooth, Apple AirPlay 2…" at bounding box center [755, 490] width 603 height 112
type input "1279.95"
click at [830, 638] on span "Revert to original prices later?" at bounding box center [853, 639] width 114 height 10
click at [791, 638] on input "Revert to original prices later?" at bounding box center [785, 639] width 10 height 10
checkbox input "true"
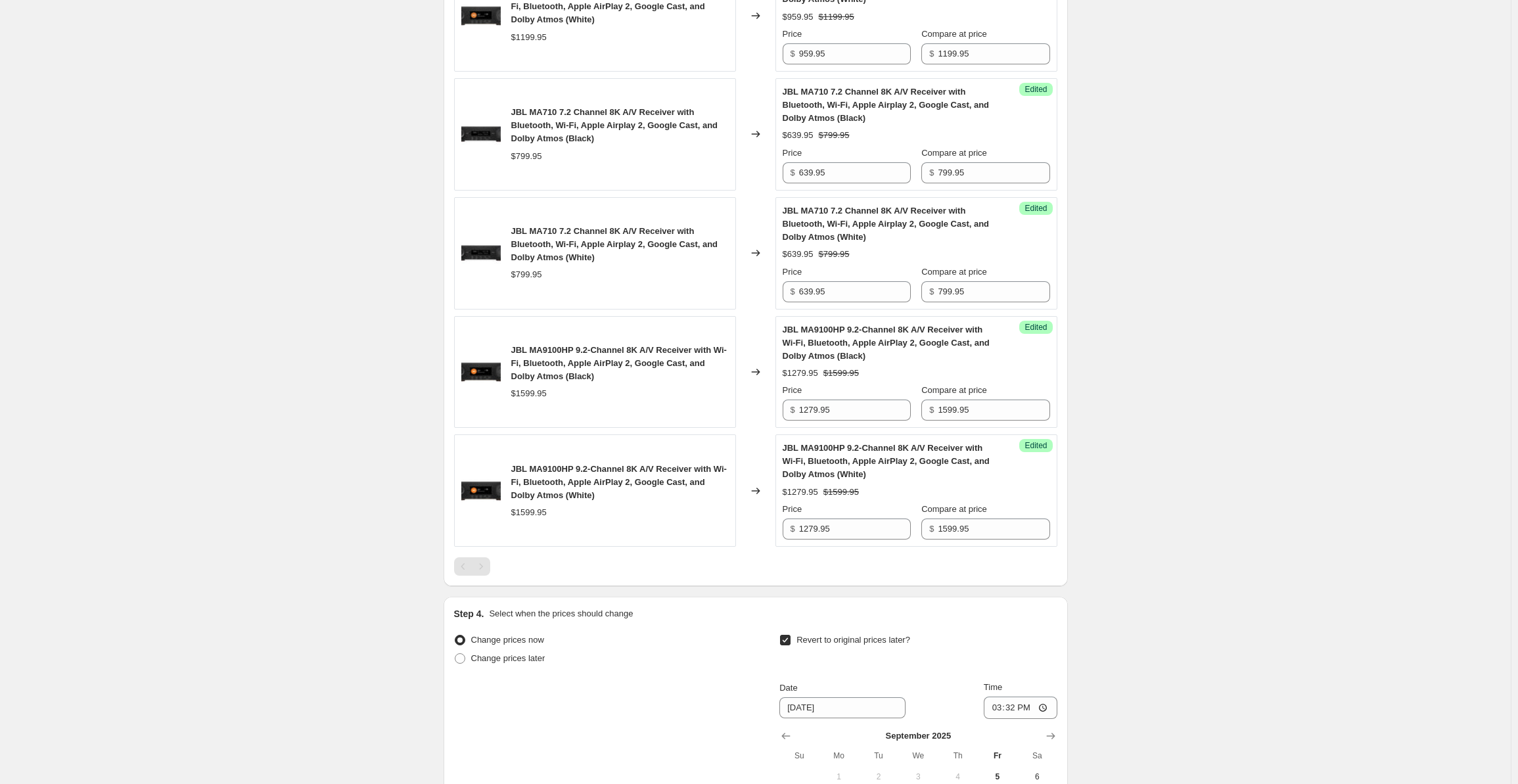
scroll to position [1316, 0]
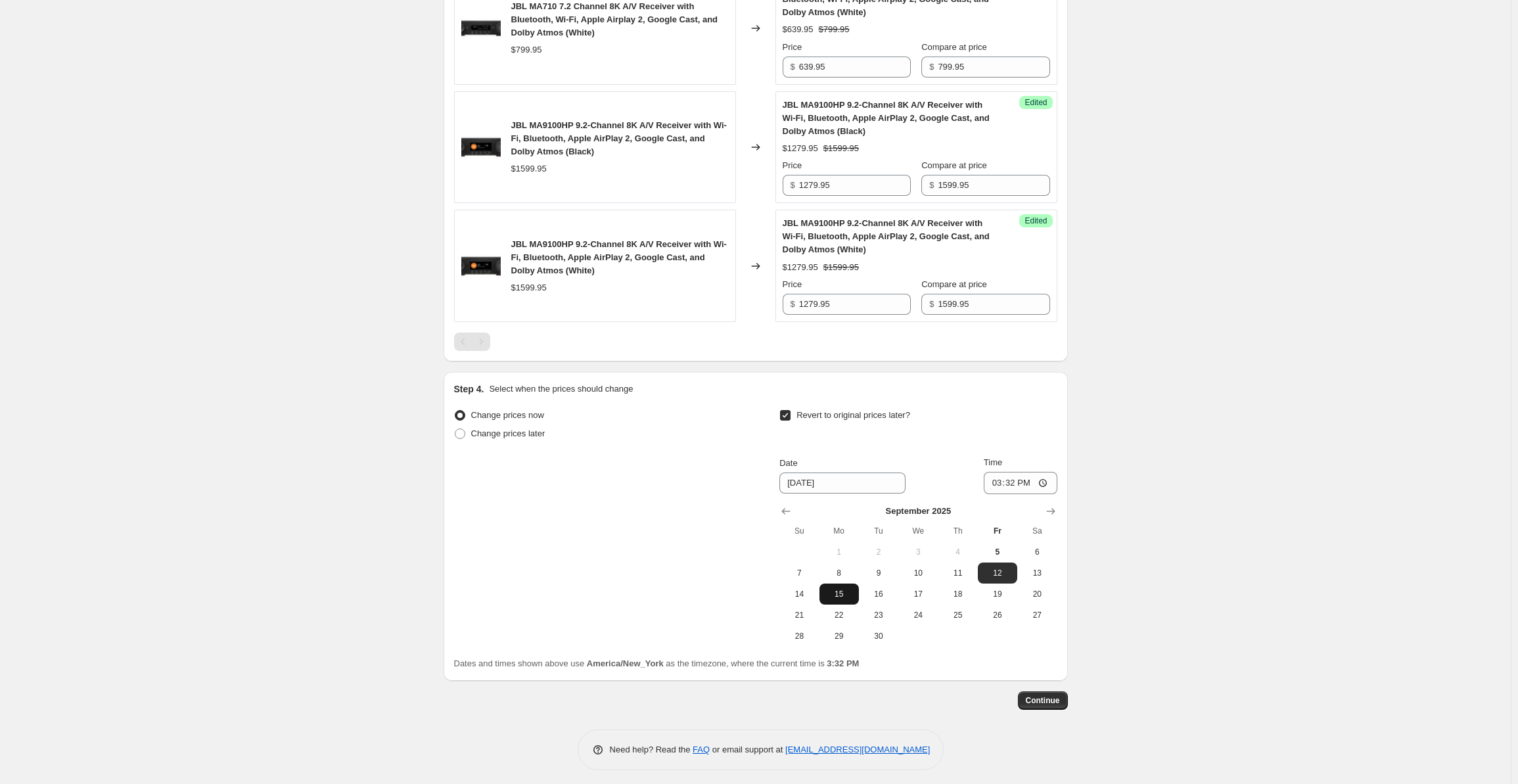
click at [849, 589] on span "15" at bounding box center [839, 594] width 29 height 10
type input "9/15/2025"
click at [997, 483] on input "15:32" at bounding box center [1020, 483] width 73 height 22
type input "00:00"
click at [1053, 695] on span "Continue" at bounding box center [1043, 700] width 34 height 10
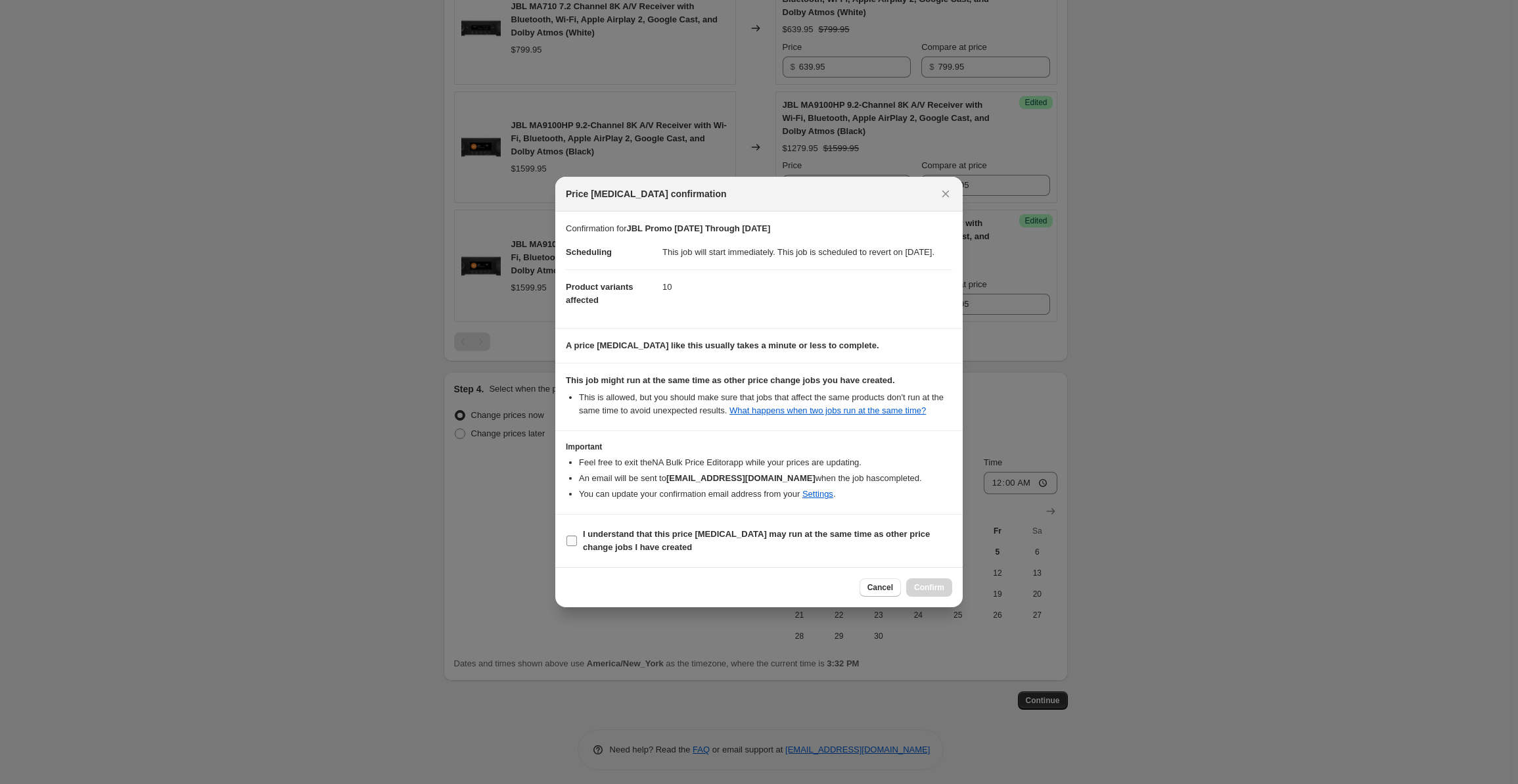
click at [690, 550] on span "I understand that this price change job may run at the same time as other price…" at bounding box center [767, 541] width 369 height 26
click at [577, 546] on input "I understand that this price change job may run at the same time as other price…" at bounding box center [572, 540] width 10 height 10
checkbox input "true"
click at [938, 593] on span "Confirm" at bounding box center [929, 587] width 31 height 10
